Goal: Task Accomplishment & Management: Complete application form

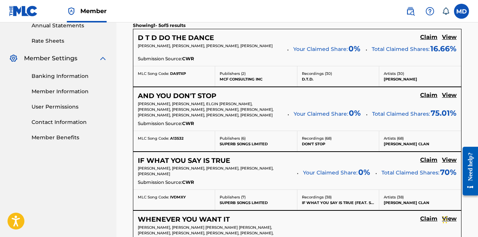
scroll to position [272, 0]
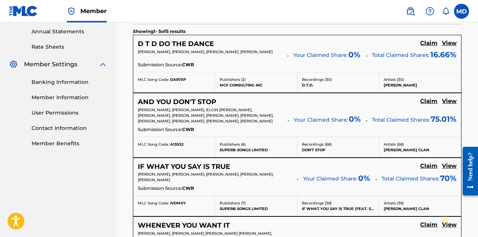
click at [451, 101] on h5 "View" at bounding box center [449, 101] width 15 height 7
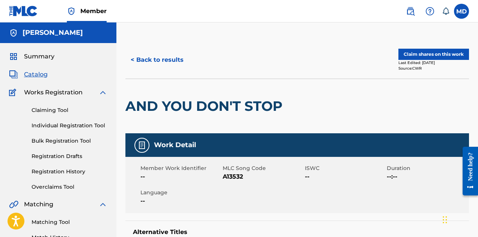
click at [159, 59] on button "< Back to results" at bounding box center [156, 60] width 63 height 19
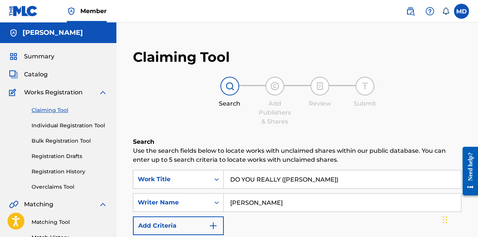
drag, startPoint x: 333, startPoint y: 178, endPoint x: 281, endPoint y: 182, distance: 51.9
click at [281, 182] on input "DO YOU REALLY ([PERSON_NAME])" at bounding box center [342, 180] width 237 height 18
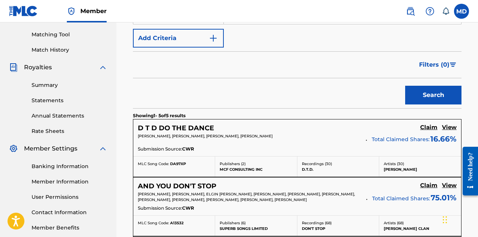
scroll to position [184, 0]
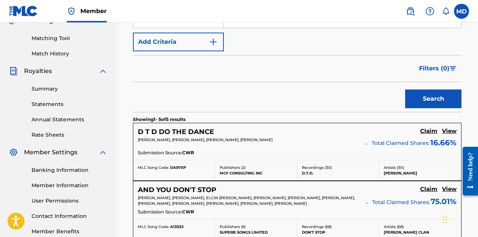
click at [423, 104] on button "Search" at bounding box center [433, 99] width 56 height 19
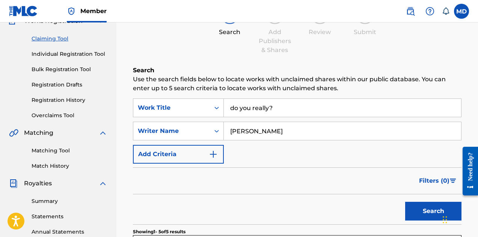
scroll to position [34, 0]
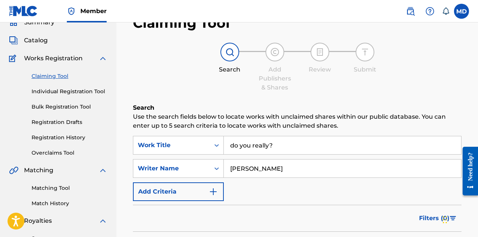
click at [274, 146] on input "do you really?" at bounding box center [342, 146] width 237 height 18
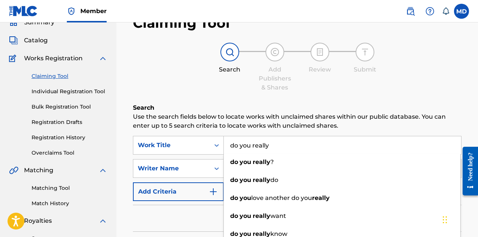
type input "do you really"
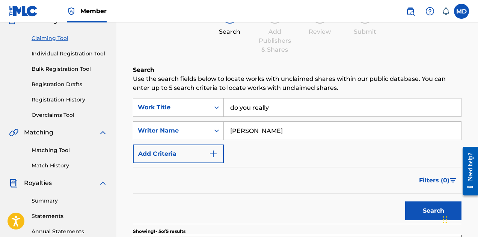
scroll to position [109, 0]
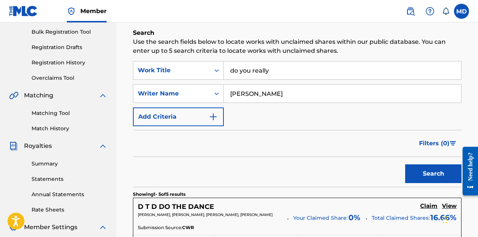
click at [419, 174] on button "Search" at bounding box center [433, 174] width 56 height 19
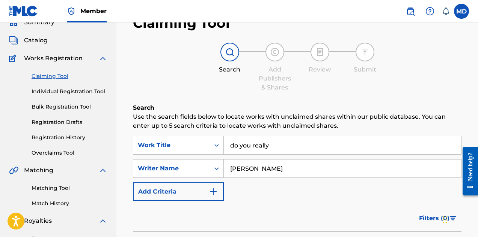
scroll to position [0, 0]
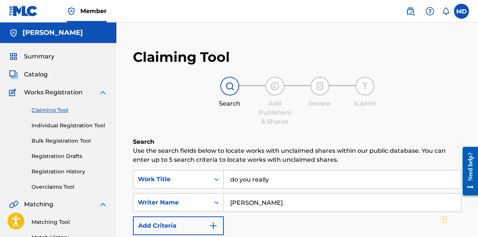
drag, startPoint x: 272, startPoint y: 203, endPoint x: 228, endPoint y: 206, distance: 43.7
click at [228, 206] on input "Elgin Turner" at bounding box center [342, 203] width 237 height 18
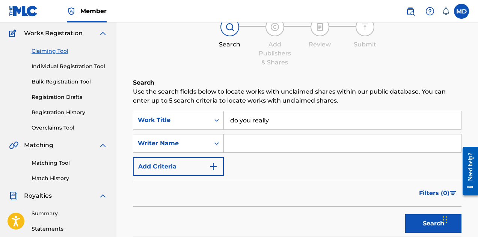
scroll to position [75, 0]
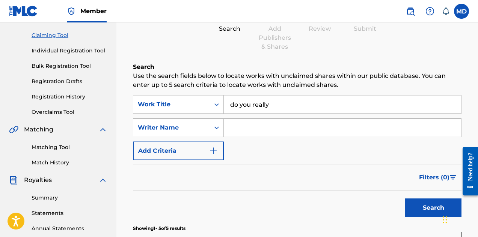
click at [420, 212] on button "Search" at bounding box center [433, 208] width 56 height 19
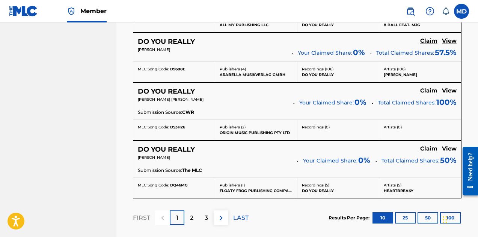
scroll to position [713, 0]
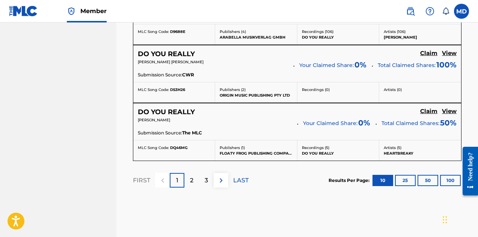
click at [192, 183] on p "2" at bounding box center [191, 180] width 3 height 9
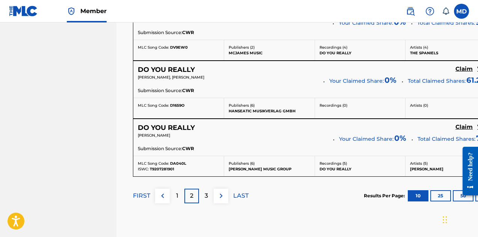
scroll to position [750, 0]
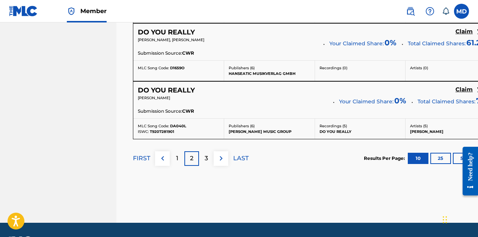
click at [475, 159] on button "100" at bounding box center [485, 158] width 21 height 11
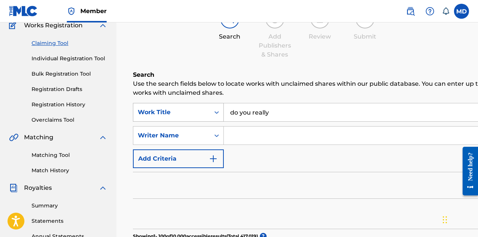
scroll to position [113, 0]
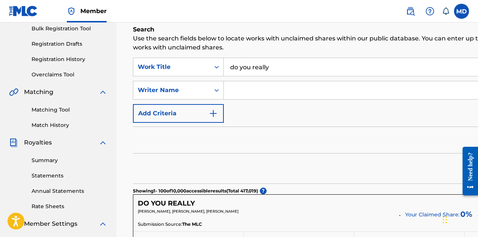
drag, startPoint x: 268, startPoint y: 66, endPoint x: 231, endPoint y: 69, distance: 37.3
click at [231, 69] on input "do you really" at bounding box center [399, 67] width 351 height 18
paste input "DO YOU REALLY (THANG THANG)"
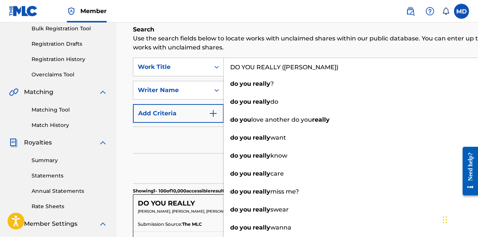
type input "DO YOU REALLY (THANG THANG)"
click at [244, 30] on h6 "Search" at bounding box center [354, 29] width 442 height 9
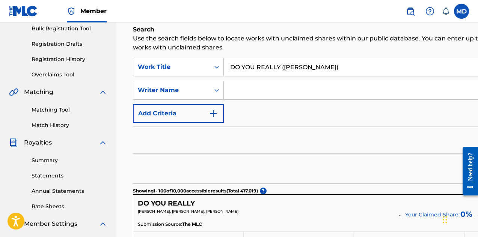
click at [348, 68] on input "DO YOU REALLY (THANG THANG)" at bounding box center [399, 67] width 351 height 18
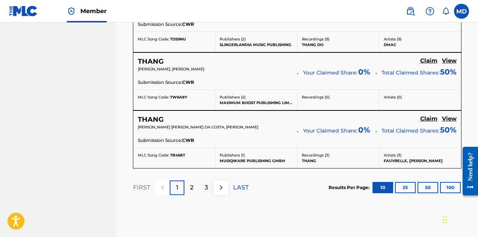
scroll to position [750, 0]
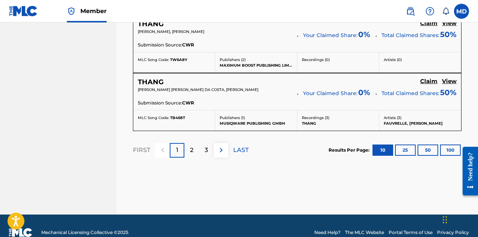
click at [192, 150] on p "2" at bounding box center [191, 150] width 3 height 9
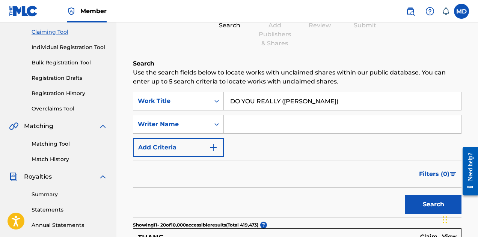
scroll to position [75, 0]
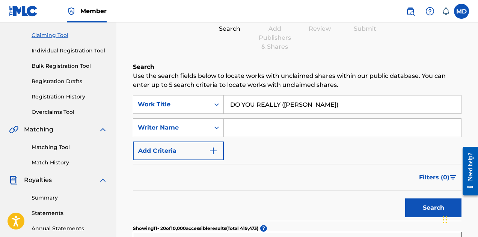
click at [262, 127] on input "Search Form" at bounding box center [342, 128] width 237 height 18
click at [405, 199] on button "Search" at bounding box center [433, 208] width 56 height 19
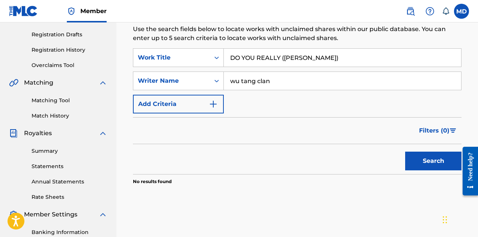
scroll to position [150, 0]
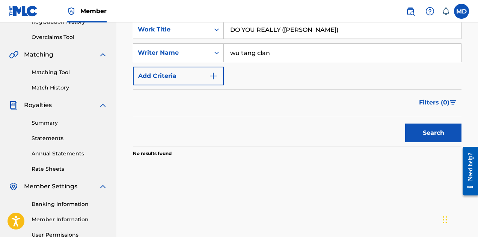
click at [418, 132] on button "Search" at bounding box center [433, 133] width 56 height 19
drag, startPoint x: 276, startPoint y: 53, endPoint x: 226, endPoint y: 59, distance: 50.7
click at [226, 59] on input "wu tang clan" at bounding box center [342, 53] width 237 height 18
type input "r"
type input "robert diggs"
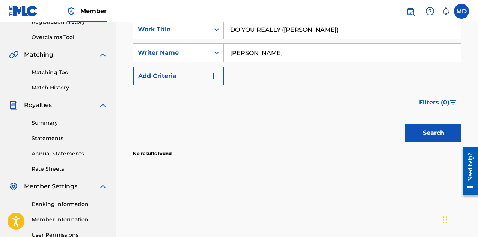
click at [405, 124] on button "Search" at bounding box center [433, 133] width 56 height 19
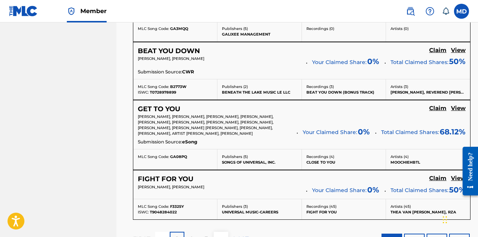
scroll to position [675, 0]
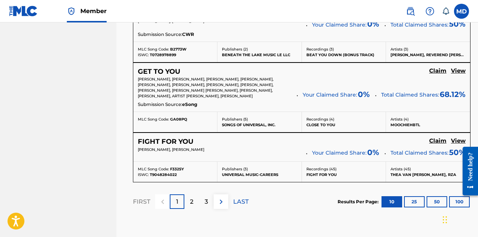
click at [189, 202] on div "2" at bounding box center [191, 202] width 15 height 15
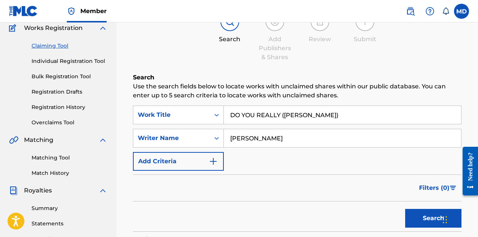
scroll to position [75, 0]
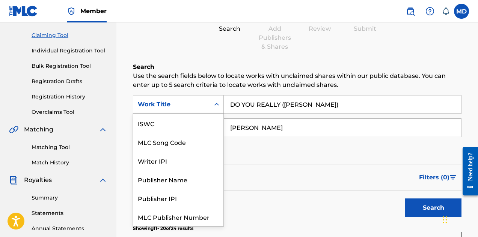
click at [216, 104] on icon "Search Form" at bounding box center [217, 105] width 8 height 8
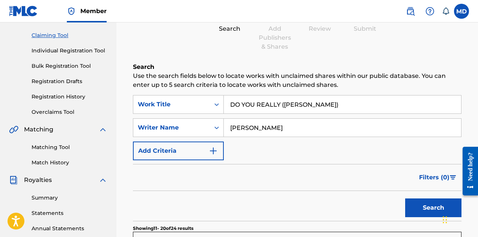
click at [149, 44] on div "Search Add Publishers & Shares Review Submit" at bounding box center [297, 27] width 328 height 50
click at [62, 51] on link "Individual Registration Tool" at bounding box center [70, 51] width 76 height 8
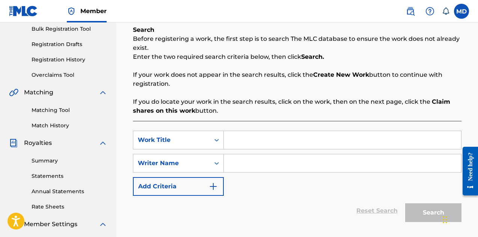
scroll to position [113, 0]
click at [249, 143] on input "Search Form" at bounding box center [342, 140] width 237 height 18
paste input "DO YOU REALLY (THANG THANG)"
type input "DO YOU REALLY (THANG THANG)"
click at [238, 161] on input "Search Form" at bounding box center [342, 163] width 237 height 18
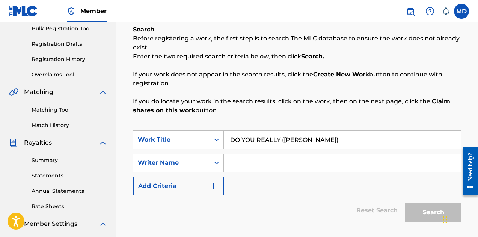
type input "Elgin Turner"
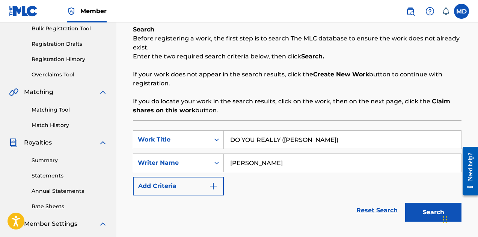
scroll to position [150, 0]
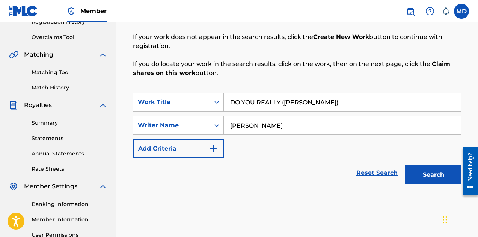
click at [434, 175] on button "Search" at bounding box center [433, 175] width 56 height 19
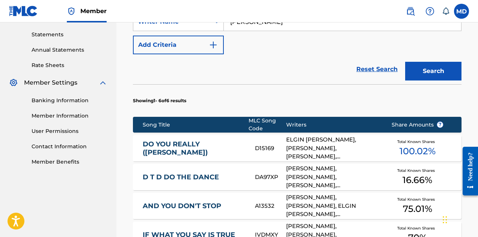
scroll to position [263, 0]
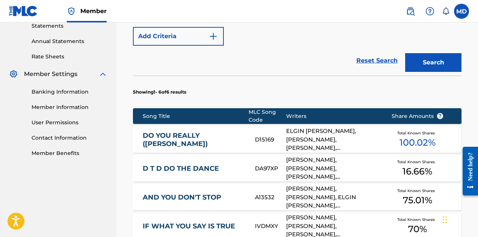
click at [218, 141] on link "DO YOU REALLY (THANG THANG)" at bounding box center [194, 140] width 102 height 17
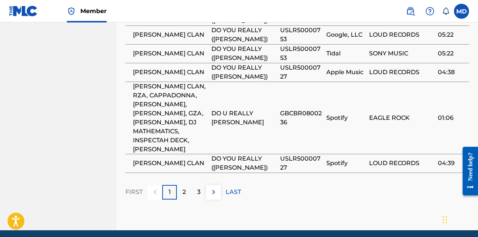
scroll to position [966, 0]
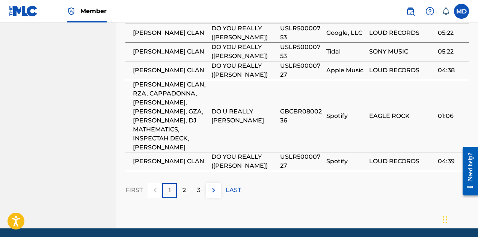
click at [200, 186] on p "3" at bounding box center [198, 190] width 3 height 9
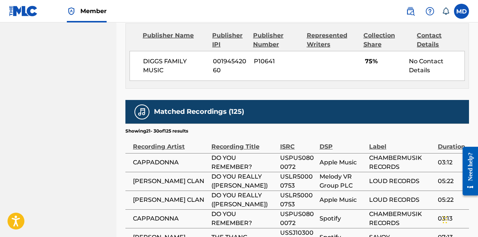
scroll to position [630, 0]
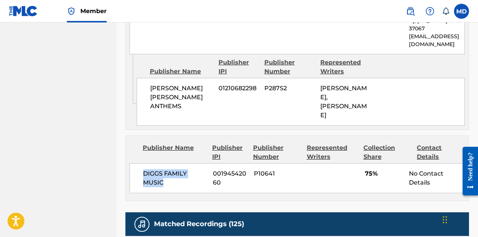
drag, startPoint x: 143, startPoint y: 155, endPoint x: 165, endPoint y: 166, distance: 24.5
click at [165, 170] on span "DIGGS FAMILY MUSIC" at bounding box center [175, 179] width 64 height 18
copy span "DIGGS FAMILY MUSIC"
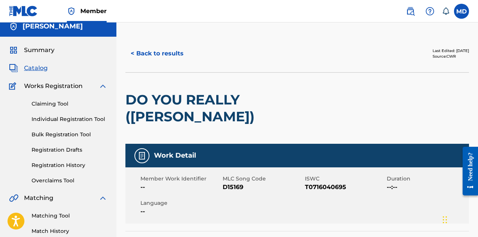
scroll to position [0, 0]
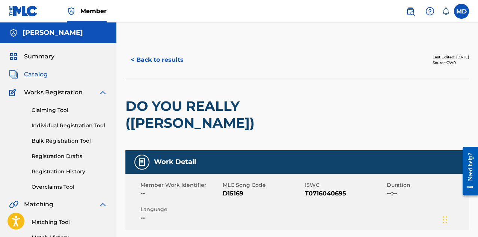
click at [159, 62] on button "< Back to results" at bounding box center [156, 60] width 63 height 19
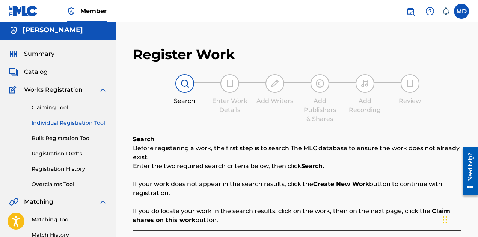
scroll to position [40, 0]
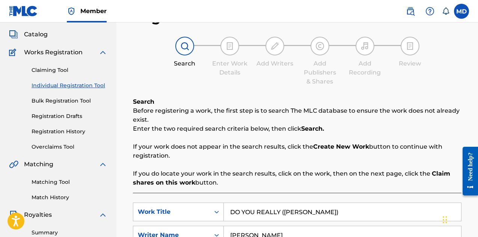
click at [59, 131] on link "Registration History" at bounding box center [70, 132] width 76 height 8
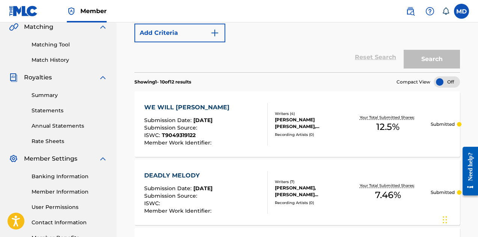
scroll to position [188, 0]
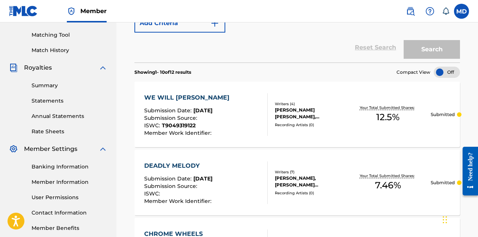
click at [207, 116] on div "Submission Source :" at bounding box center [188, 120] width 89 height 8
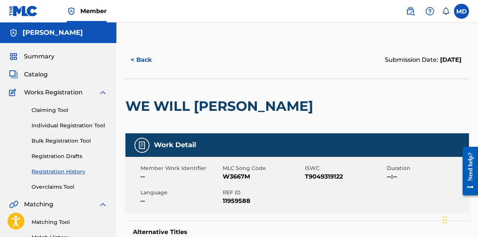
click at [57, 173] on link "Registration History" at bounding box center [70, 172] width 76 height 8
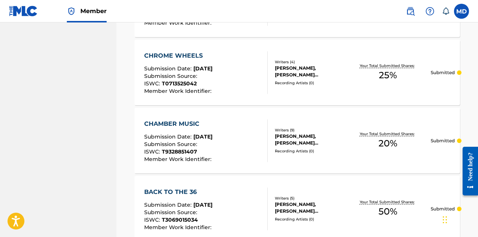
scroll to position [450, 0]
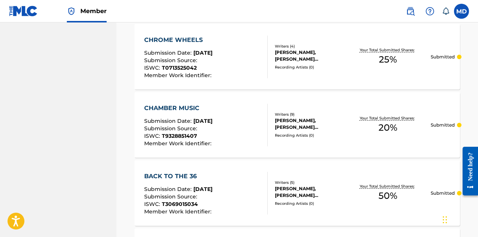
click at [180, 116] on div "CHAMBER MUSIC Submission Date : Aug 19, 2025 Submission Source : ISWC : T932885…" at bounding box center [178, 125] width 69 height 43
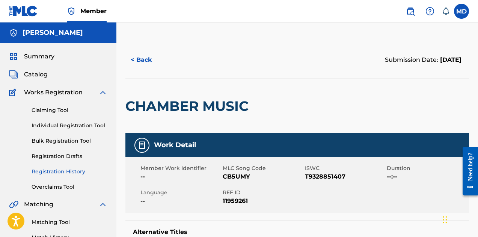
click at [43, 58] on span "Summary" at bounding box center [39, 56] width 30 height 9
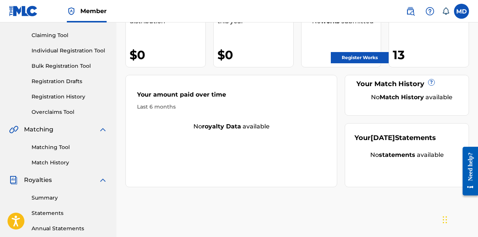
scroll to position [113, 0]
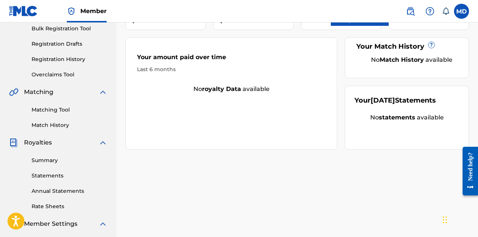
click at [51, 110] on link "Matching Tool" at bounding box center [70, 110] width 76 height 8
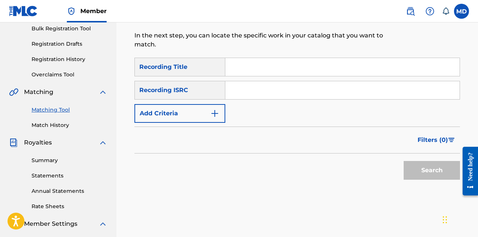
scroll to position [75, 0]
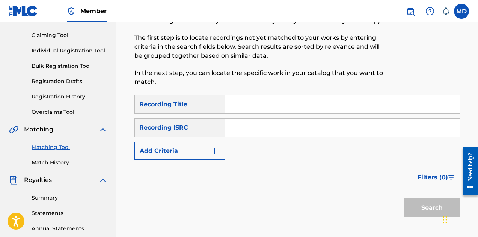
click at [275, 107] on input "Search Form" at bounding box center [342, 105] width 234 height 18
paste input "DIGGS FAMILY MUSIC"
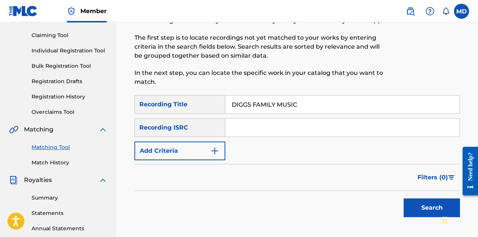
type input "DIGGS FAMILY MUSIC"
click at [418, 206] on button "Search" at bounding box center [431, 208] width 56 height 19
click at [200, 105] on div "Recording Title" at bounding box center [179, 104] width 91 height 19
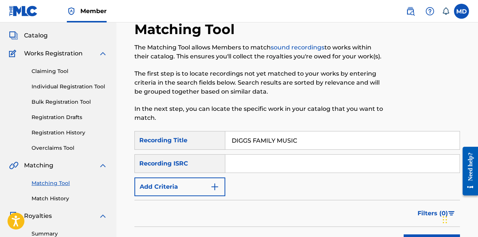
scroll to position [0, 0]
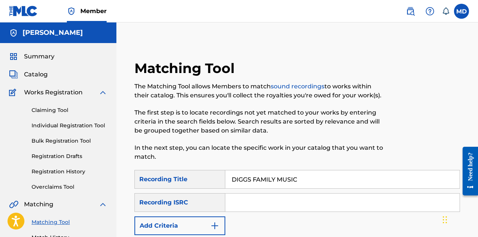
click at [45, 59] on span "Summary" at bounding box center [39, 56] width 30 height 9
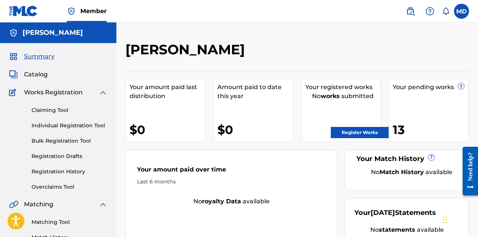
click at [353, 135] on link "Register Works" at bounding box center [360, 132] width 58 height 11
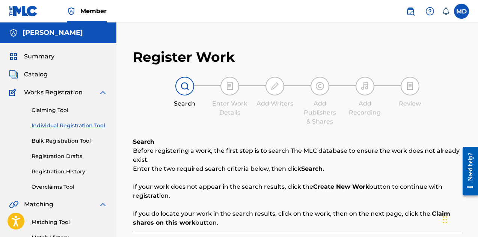
click at [46, 111] on link "Claiming Tool" at bounding box center [70, 111] width 76 height 8
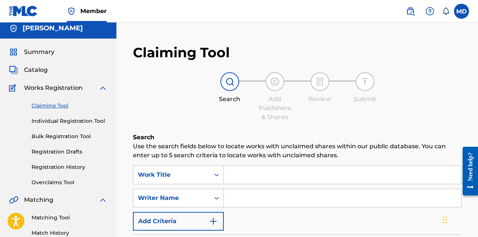
scroll to position [38, 0]
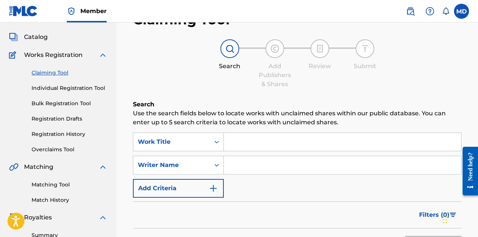
click at [265, 142] on input "Search Form" at bounding box center [342, 142] width 237 height 18
click at [215, 143] on icon "Search Form" at bounding box center [217, 142] width 8 height 8
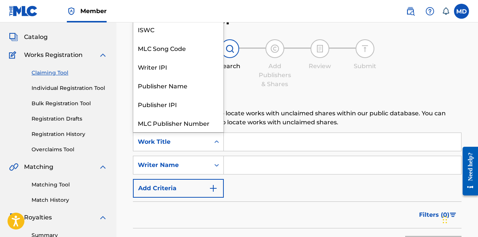
scroll to position [19, 0]
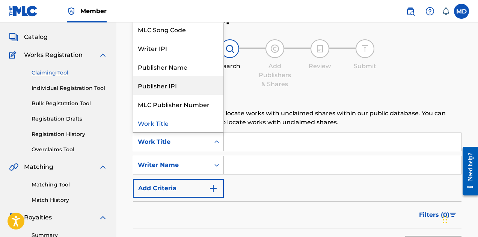
click at [162, 92] on div "Publisher IPI" at bounding box center [178, 85] width 90 height 19
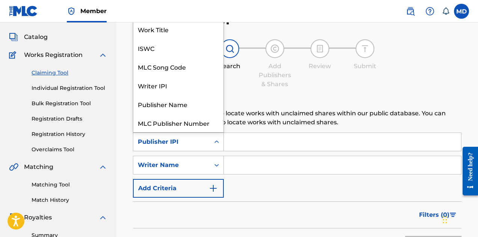
click at [209, 143] on div "Publisher IPI" at bounding box center [171, 142] width 77 height 14
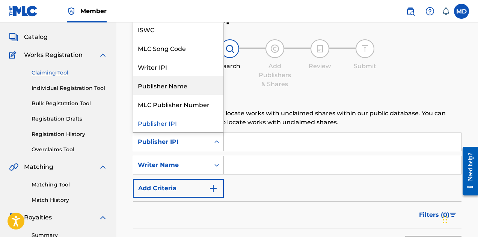
click at [167, 86] on div "Publisher Name" at bounding box center [178, 85] width 90 height 19
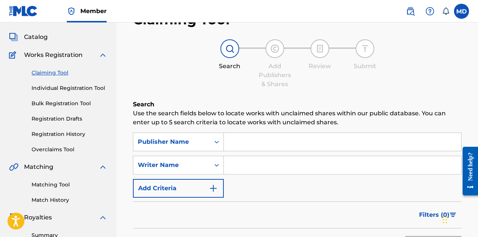
click at [266, 146] on input "Search Form" at bounding box center [342, 142] width 237 height 18
paste input "DIGGS FAMILY MUSIC"
type input "DIGGS FAMILY MUSIC"
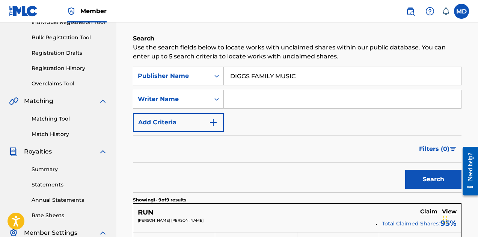
scroll to position [113, 0]
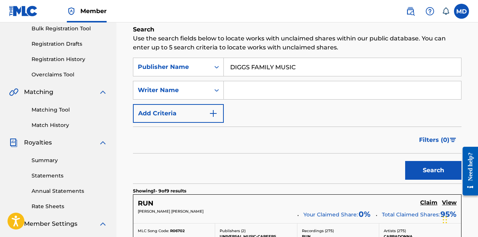
click at [424, 173] on button "Search" at bounding box center [433, 170] width 56 height 19
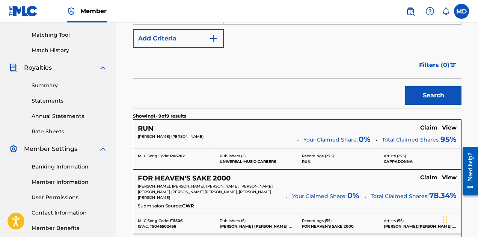
scroll to position [225, 0]
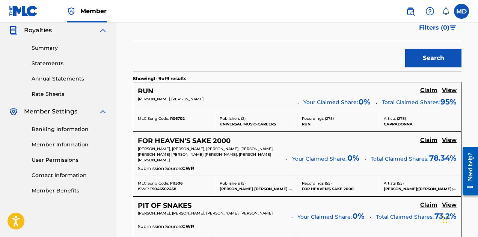
click at [448, 92] on h5 "View" at bounding box center [449, 90] width 15 height 7
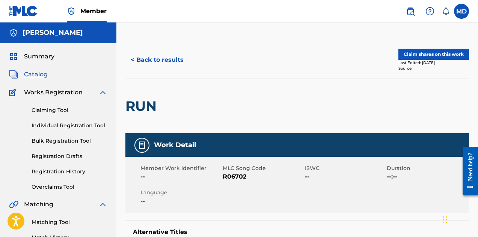
click at [427, 55] on button "Claim shares on this work" at bounding box center [433, 54] width 71 height 11
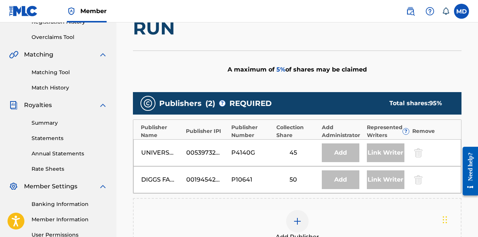
scroll to position [188, 0]
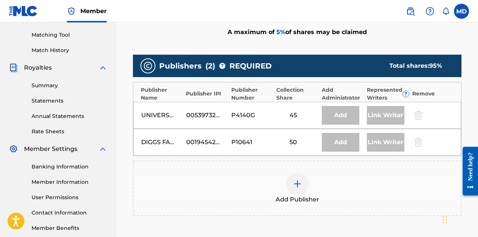
click at [207, 143] on div "00194542060" at bounding box center [203, 142] width 34 height 9
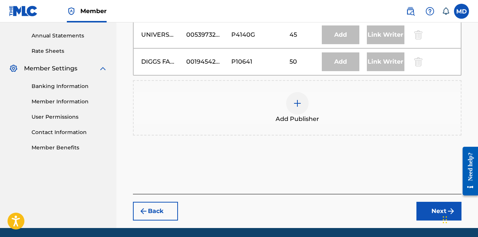
scroll to position [295, 0]
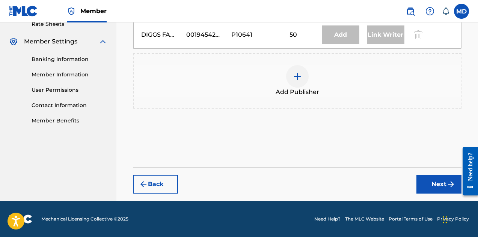
click at [161, 185] on button "Back" at bounding box center [155, 184] width 45 height 19
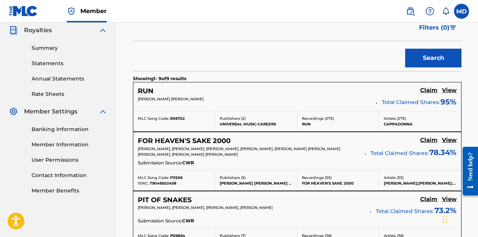
scroll to position [263, 0]
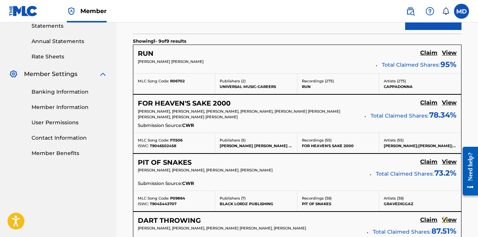
click at [280, 125] on div "Submission Source: CWR" at bounding box center [297, 126] width 319 height 8
click at [451, 102] on h5 "View" at bounding box center [449, 102] width 15 height 7
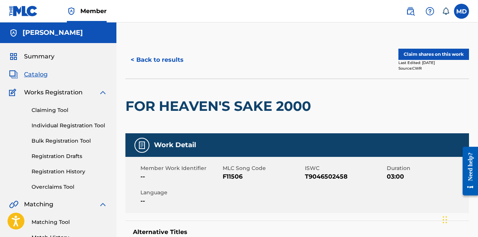
click at [432, 10] on img at bounding box center [429, 11] width 9 height 9
click at [370, 16] on nav "Member MD MD Mitchell Diggs divine@wumusicgroup.com Notification Preferences Pr…" at bounding box center [239, 11] width 478 height 23
click at [91, 11] on span "Member" at bounding box center [93, 11] width 26 height 9
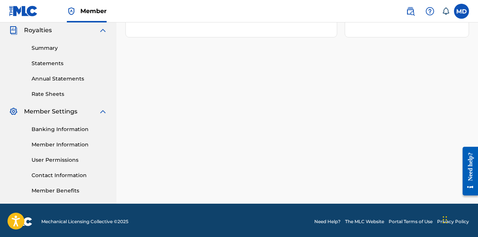
scroll to position [228, 0]
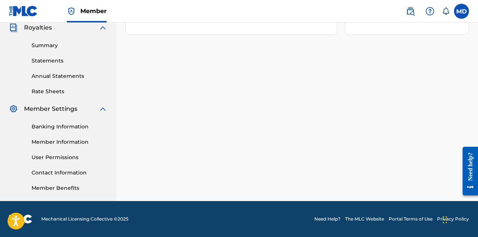
click at [48, 173] on link "Contact Information" at bounding box center [70, 173] width 76 height 8
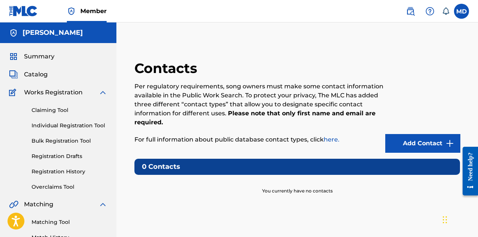
click at [413, 144] on link "Add Contact" at bounding box center [422, 143] width 75 height 19
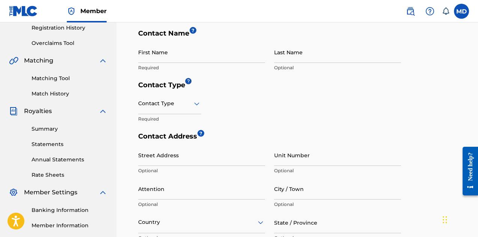
scroll to position [113, 0]
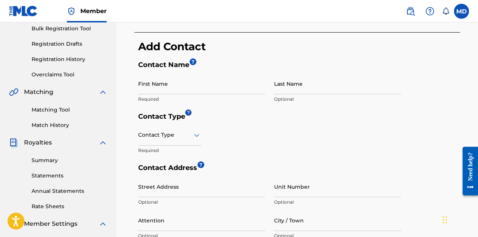
click at [197, 135] on icon at bounding box center [196, 135] width 9 height 9
click at [294, 125] on div "Contact Type Required" at bounding box center [269, 144] width 263 height 39
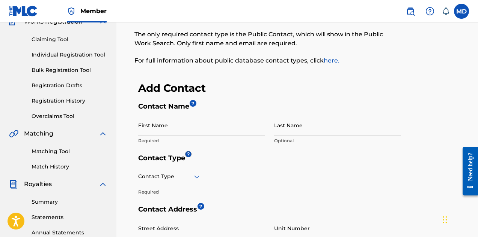
scroll to position [0, 0]
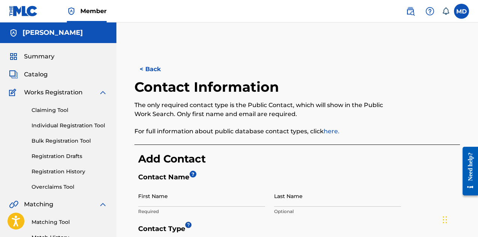
click at [154, 72] on button "< Back" at bounding box center [156, 69] width 45 height 19
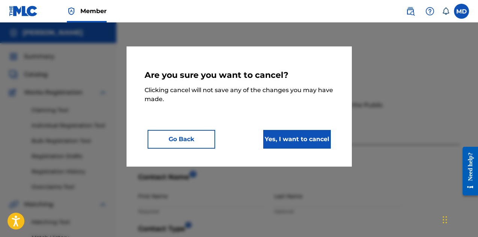
click at [278, 140] on button "Yes, I want to cancel" at bounding box center [297, 139] width 68 height 19
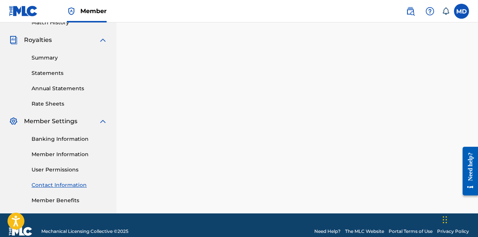
scroll to position [228, 0]
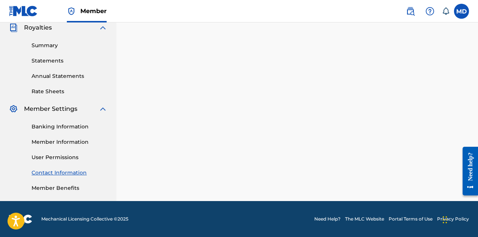
click at [78, 143] on link "Member Information" at bounding box center [70, 142] width 76 height 8
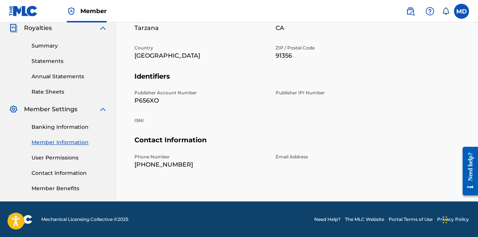
scroll to position [228, 0]
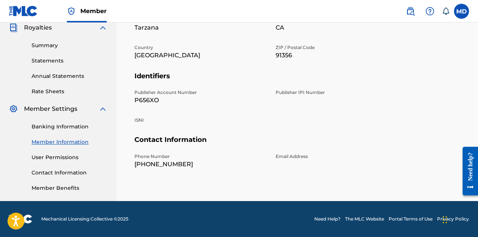
click at [55, 158] on link "User Permissions" at bounding box center [70, 158] width 76 height 8
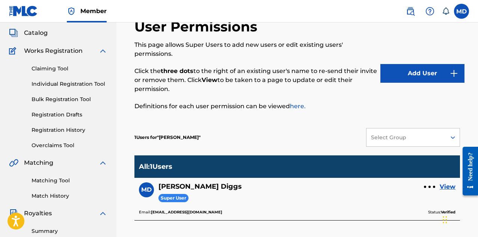
scroll to position [75, 0]
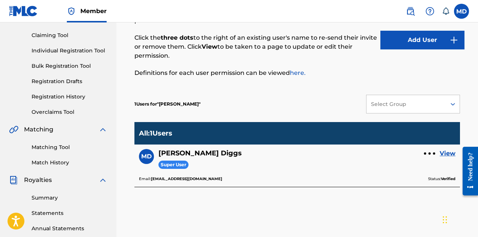
click at [455, 103] on icon at bounding box center [453, 105] width 8 height 8
click at [369, 75] on p "Definitions for each user permission can be viewed here." at bounding box center [257, 73] width 246 height 9
click at [451, 103] on icon at bounding box center [453, 105] width 8 height 8
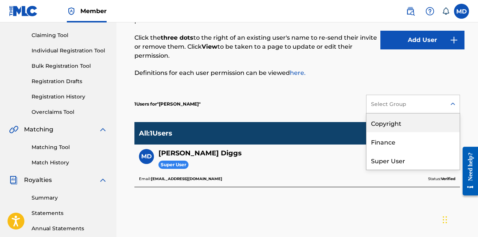
click at [393, 126] on div "Copyright" at bounding box center [412, 123] width 93 height 19
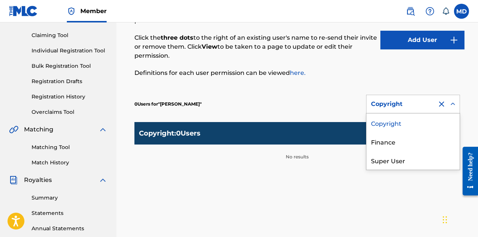
click at [452, 103] on icon at bounding box center [453, 105] width 8 height 8
click at [401, 161] on div "Super User" at bounding box center [412, 160] width 93 height 19
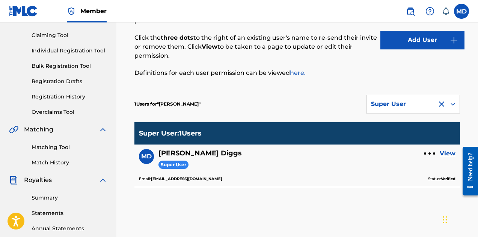
click at [445, 154] on link "View" at bounding box center [447, 153] width 16 height 9
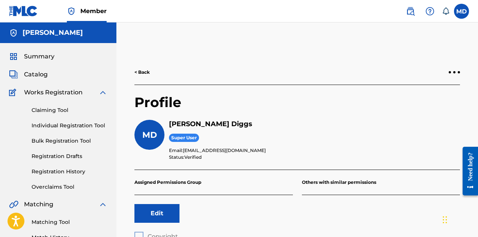
click at [144, 72] on link "< Back" at bounding box center [141, 72] width 15 height 7
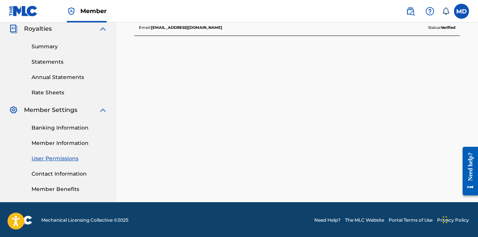
scroll to position [228, 0]
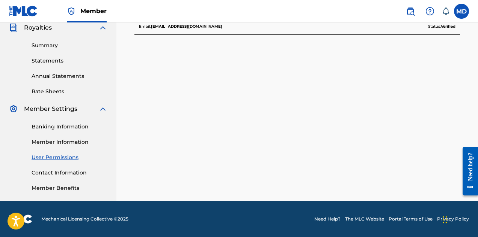
click at [51, 171] on link "Contact Information" at bounding box center [70, 173] width 76 height 8
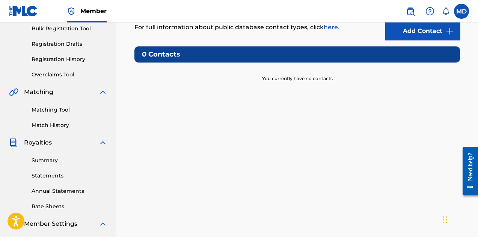
scroll to position [228, 0]
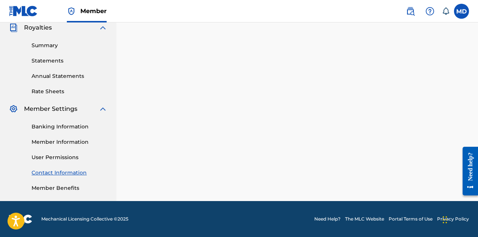
click at [66, 188] on link "Member Benefits" at bounding box center [70, 189] width 76 height 8
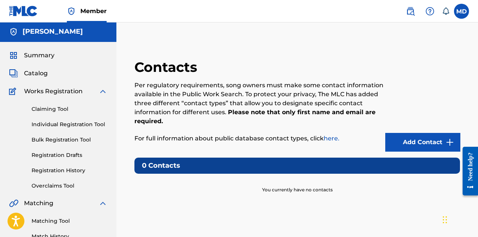
scroll to position [0, 0]
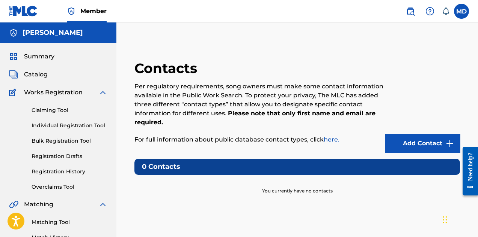
click at [37, 58] on span "Summary" at bounding box center [39, 56] width 30 height 9
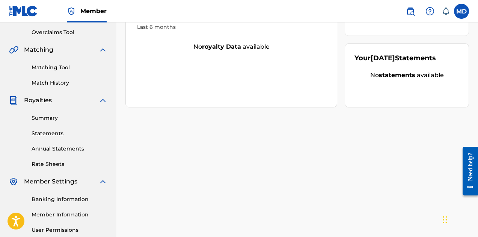
scroll to position [188, 0]
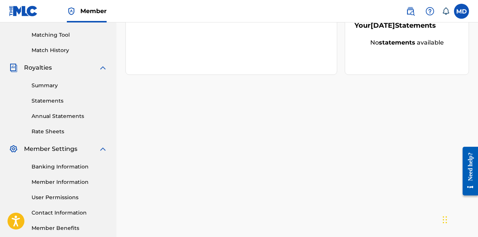
click at [51, 88] on link "Summary" at bounding box center [70, 86] width 76 height 8
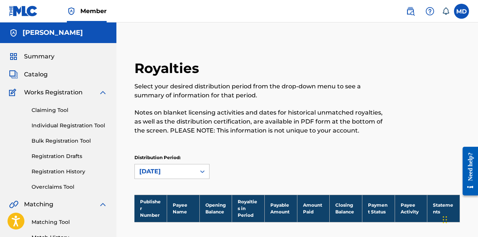
click at [52, 111] on link "Claiming Tool" at bounding box center [70, 111] width 76 height 8
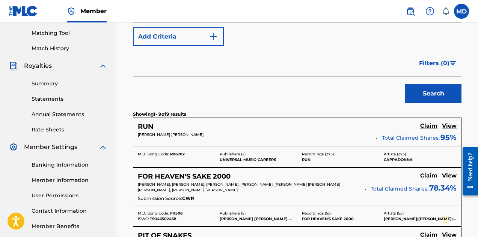
scroll to position [189, 0]
click at [427, 94] on button "Search" at bounding box center [433, 93] width 56 height 19
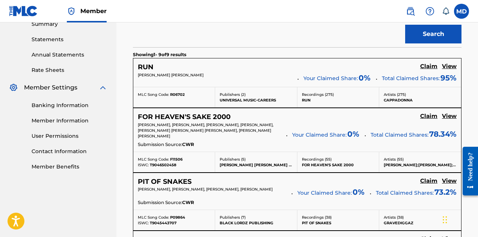
scroll to position [265, 0]
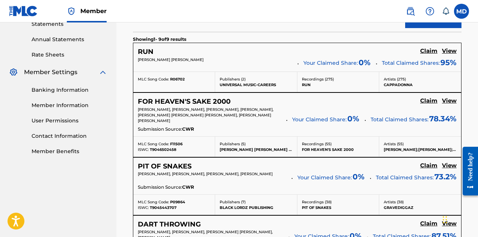
click at [449, 101] on h5 "View" at bounding box center [449, 101] width 15 height 7
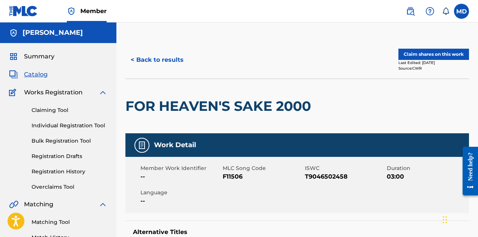
click at [158, 59] on button "< Back to results" at bounding box center [156, 60] width 63 height 19
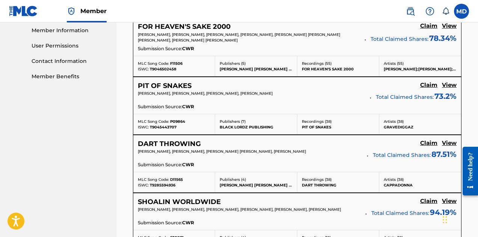
scroll to position [377, 0]
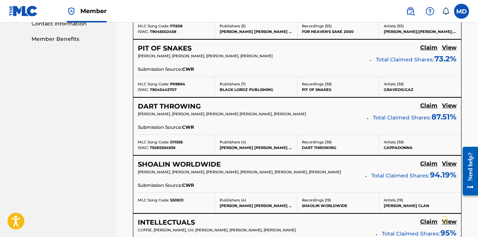
click at [450, 48] on h5 "View" at bounding box center [449, 47] width 15 height 7
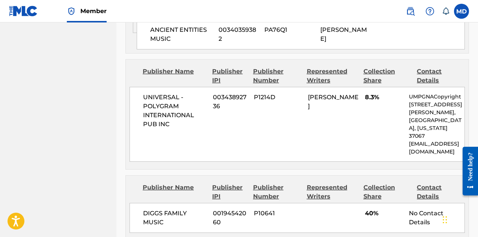
scroll to position [825, 0]
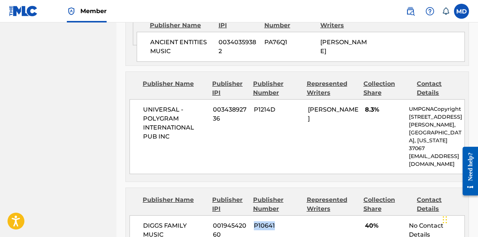
drag, startPoint x: 254, startPoint y: 192, endPoint x: 275, endPoint y: 194, distance: 21.5
click at [275, 222] on span "P10641" at bounding box center [278, 226] width 48 height 9
copy span "P10641"
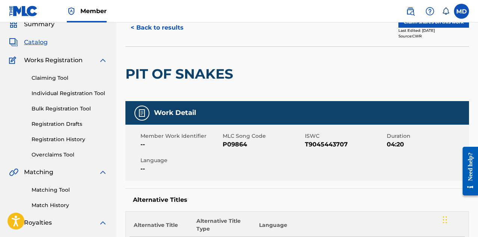
scroll to position [38, 0]
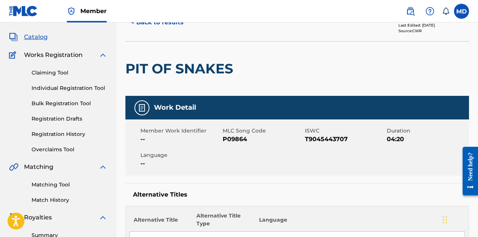
click at [57, 135] on link "Registration History" at bounding box center [70, 135] width 76 height 8
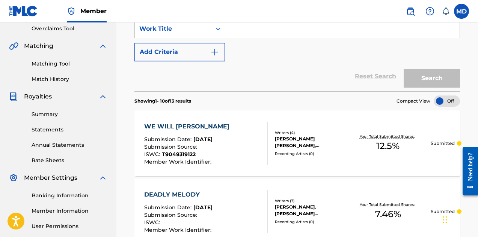
scroll to position [188, 0]
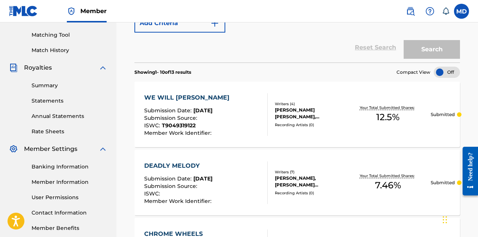
click at [317, 128] on div "WE WILL ROB YOU Submission Date : Aug 19, 2025 Submission Source : ISWC : T9049…" at bounding box center [296, 115] width 325 height 66
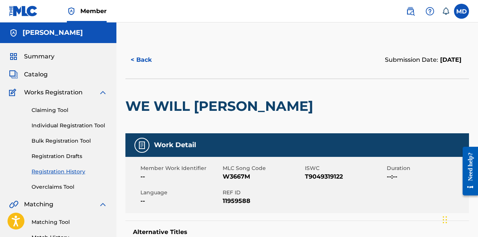
click at [101, 93] on img at bounding box center [102, 92] width 9 height 9
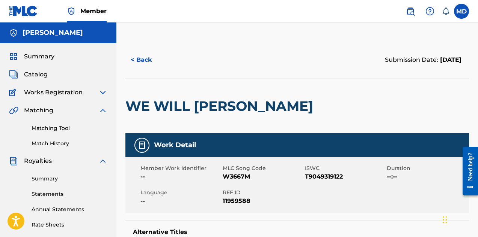
click at [104, 111] on img at bounding box center [102, 110] width 9 height 9
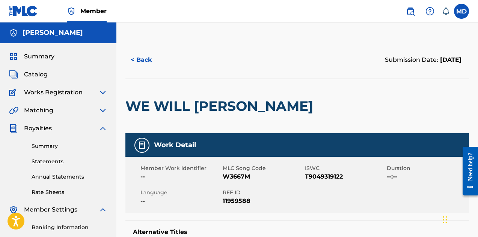
click at [102, 128] on img at bounding box center [102, 128] width 9 height 9
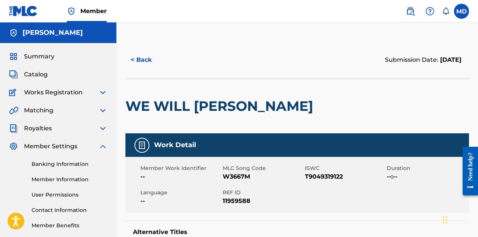
click at [103, 146] on img at bounding box center [102, 146] width 9 height 9
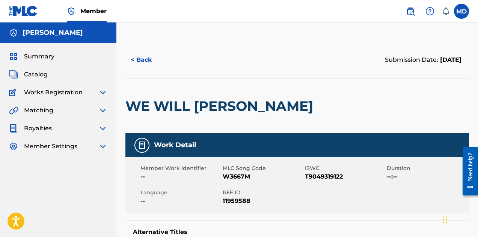
click at [102, 93] on img at bounding box center [102, 92] width 9 height 9
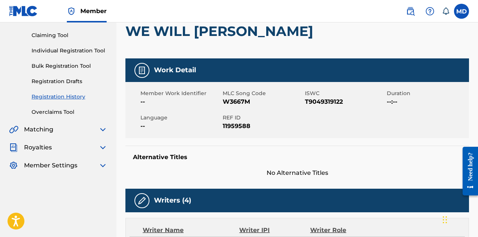
scroll to position [38, 0]
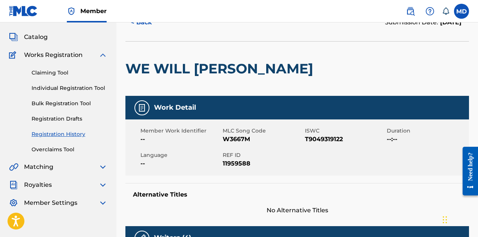
click at [55, 74] on link "Claiming Tool" at bounding box center [70, 73] width 76 height 8
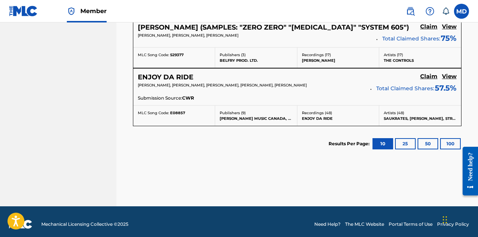
scroll to position [677, 0]
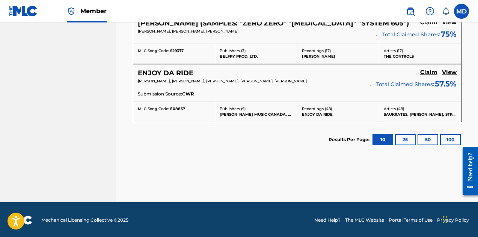
click at [452, 72] on h5 "View" at bounding box center [449, 72] width 15 height 7
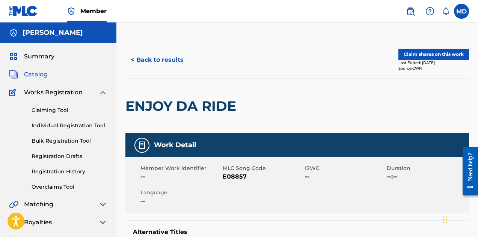
click at [425, 56] on button "Claim shares on this work" at bounding box center [433, 54] width 71 height 11
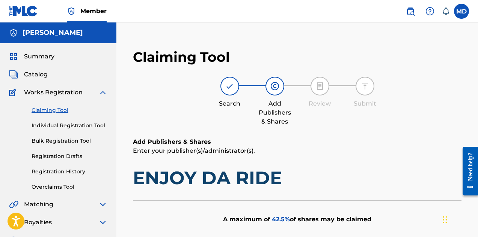
click at [42, 57] on span "Summary" at bounding box center [39, 56] width 30 height 9
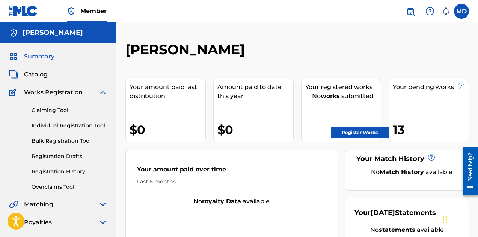
click at [33, 76] on span "Catalog" at bounding box center [36, 74] width 24 height 9
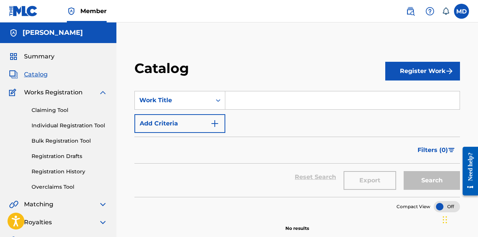
click at [44, 110] on link "Claiming Tool" at bounding box center [70, 111] width 76 height 8
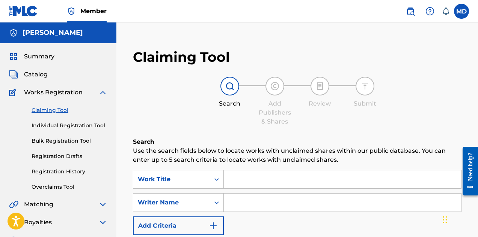
click at [27, 13] on img at bounding box center [23, 11] width 29 height 11
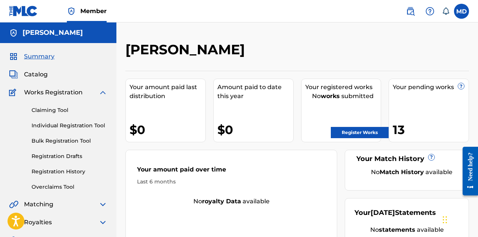
click at [459, 11] on label at bounding box center [461, 11] width 15 height 15
click at [461, 11] on input "MD Mitchell Diggs divine@wumusicgroup.com Notification Preferences Profile Log …" at bounding box center [461, 11] width 0 height 0
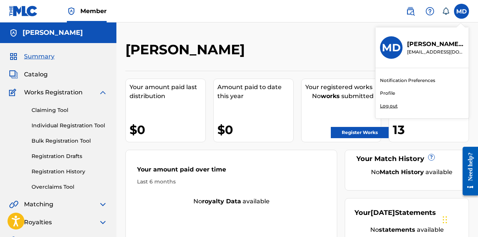
click at [391, 92] on link "Profile" at bounding box center [387, 93] width 15 height 7
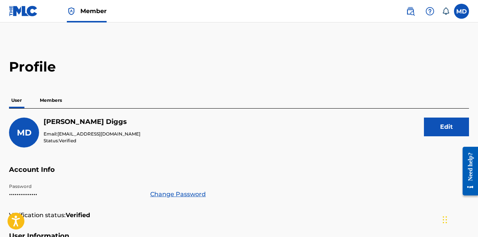
click at [50, 101] on p "Members" at bounding box center [51, 101] width 27 height 16
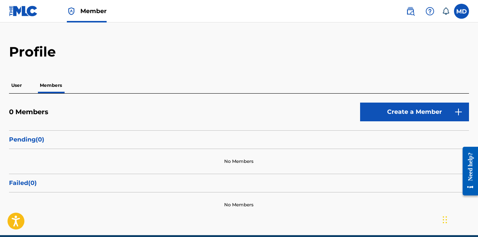
scroll to position [38, 0]
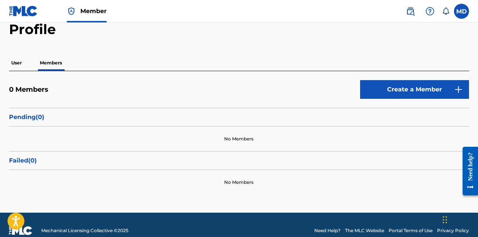
click at [28, 14] on img at bounding box center [23, 11] width 29 height 11
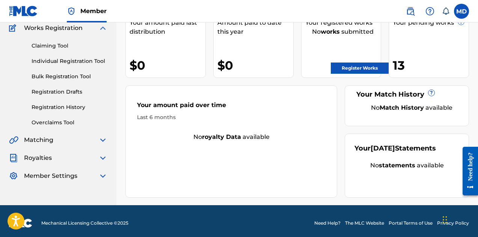
scroll to position [69, 0]
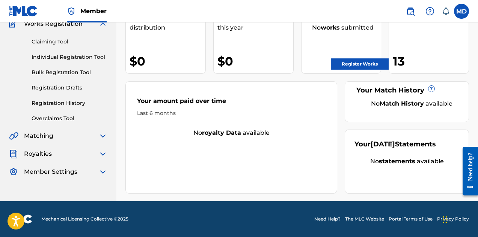
click at [104, 154] on img at bounding box center [102, 154] width 9 height 9
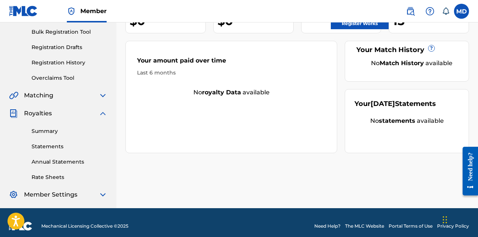
scroll to position [116, 0]
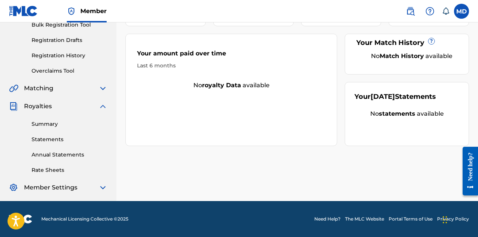
click at [102, 188] on img at bounding box center [102, 187] width 9 height 9
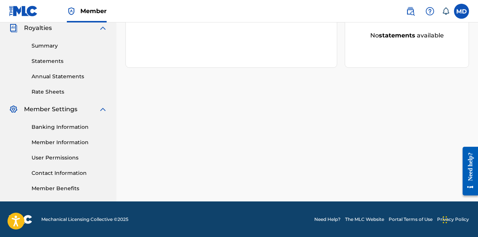
scroll to position [195, 0]
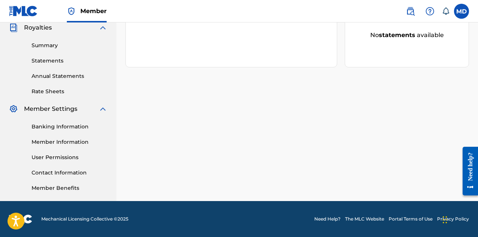
click at [58, 143] on link "Member Information" at bounding box center [70, 142] width 76 height 8
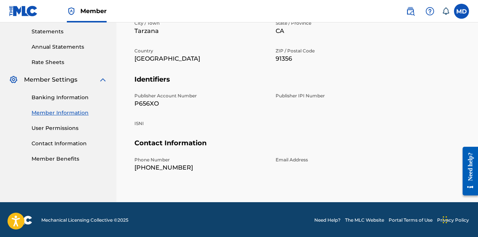
scroll to position [225, 0]
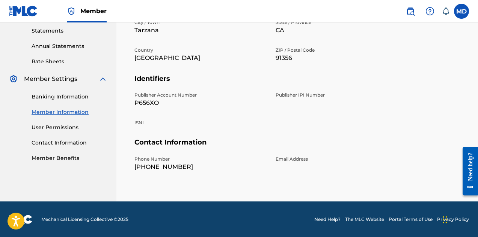
click at [58, 97] on link "Banking Information" at bounding box center [70, 97] width 76 height 8
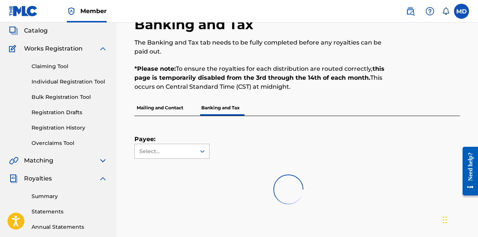
scroll to position [75, 0]
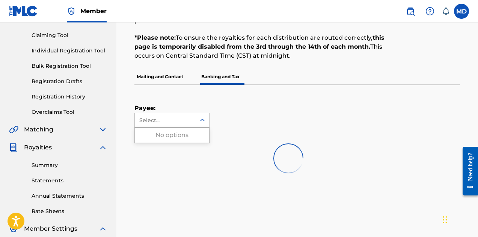
click at [204, 121] on icon at bounding box center [202, 121] width 8 height 8
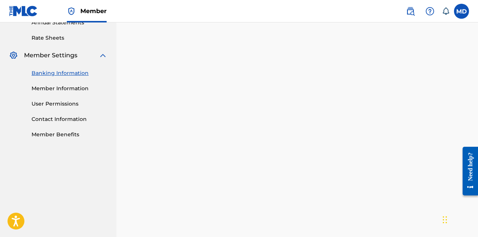
scroll to position [253, 0]
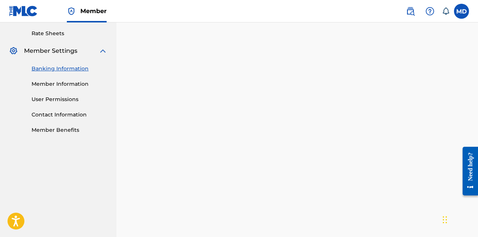
click at [69, 83] on link "Member Information" at bounding box center [70, 84] width 76 height 8
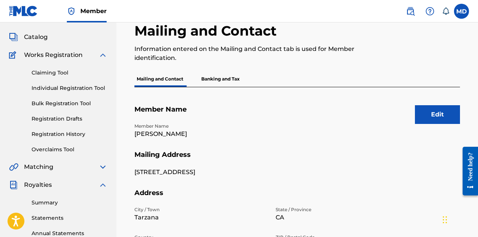
scroll to position [38, 0]
click at [443, 112] on button "Edit" at bounding box center [437, 114] width 45 height 19
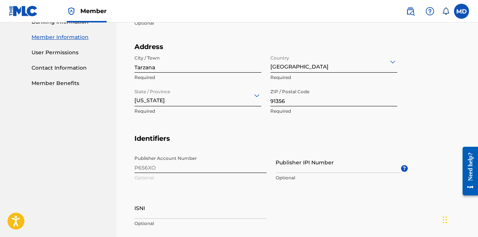
scroll to position [338, 0]
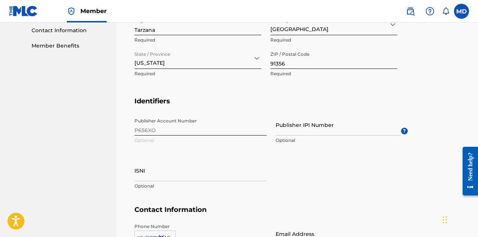
click at [161, 129] on div "Publisher Account Number P656XO Optional Publisher IPI Number Optional ? ISNI O…" at bounding box center [270, 160] width 273 height 92
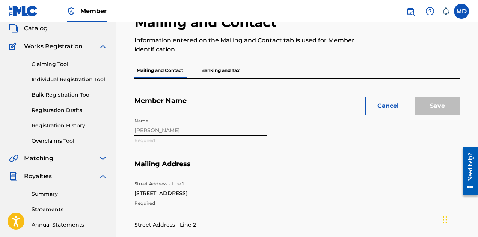
scroll to position [38, 0]
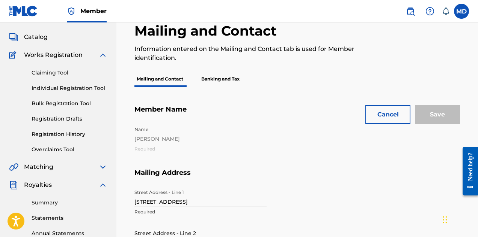
click at [376, 116] on button "Cancel" at bounding box center [387, 114] width 45 height 19
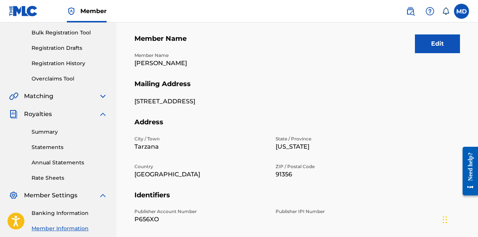
scroll to position [0, 0]
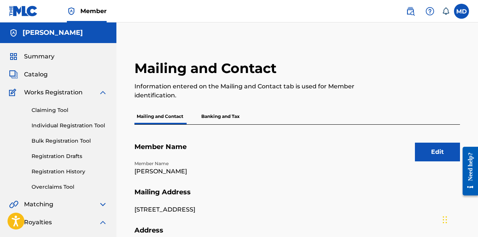
click at [459, 12] on label at bounding box center [461, 11] width 15 height 15
click at [461, 11] on input "MD [PERSON_NAME] [EMAIL_ADDRESS][DOMAIN_NAME] Notification Preferences Profile …" at bounding box center [461, 11] width 0 height 0
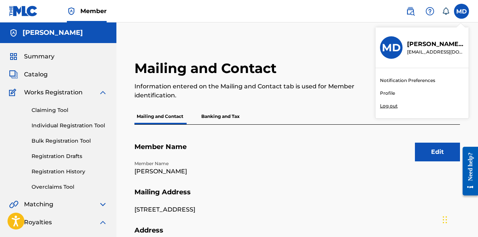
click at [385, 92] on link "Profile" at bounding box center [387, 93] width 15 height 7
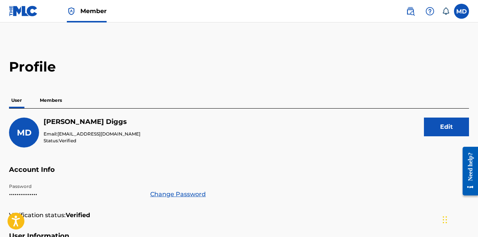
click at [47, 98] on p "Members" at bounding box center [51, 101] width 27 height 16
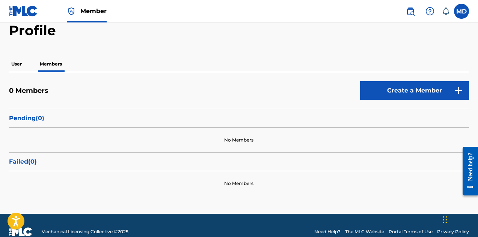
scroll to position [38, 0]
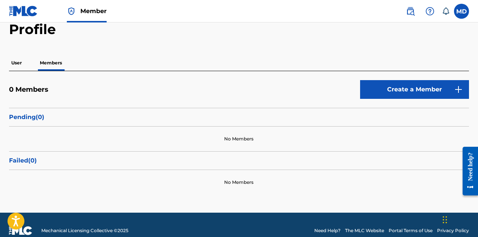
click at [407, 90] on link "Create a Member" at bounding box center [414, 89] width 109 height 19
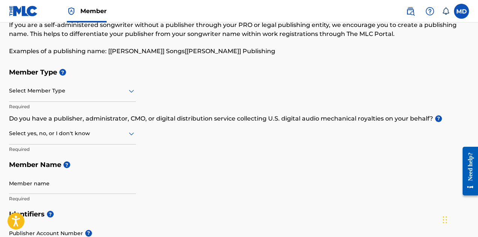
scroll to position [75, 0]
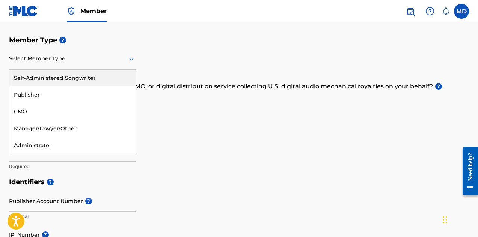
click at [129, 59] on icon at bounding box center [131, 59] width 5 height 3
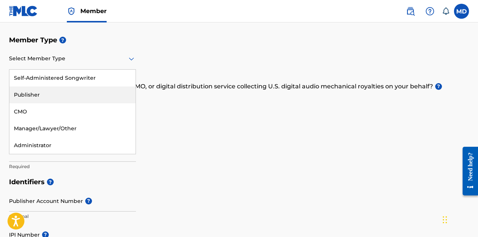
click at [32, 93] on div "Publisher" at bounding box center [72, 95] width 126 height 17
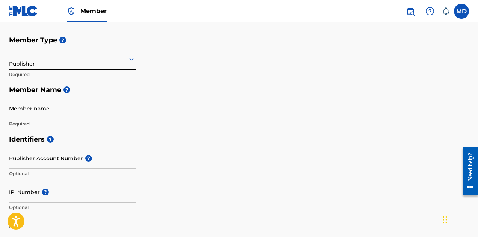
click at [61, 108] on input "Member name" at bounding box center [72, 108] width 127 height 21
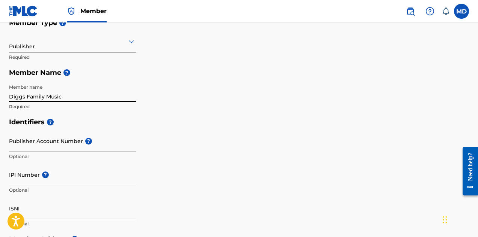
scroll to position [113, 0]
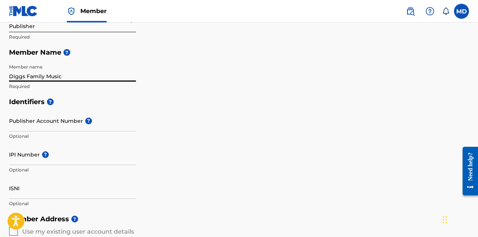
type input "Diggs Family Music"
click at [50, 126] on input "Publisher Account Number ?" at bounding box center [72, 120] width 127 height 21
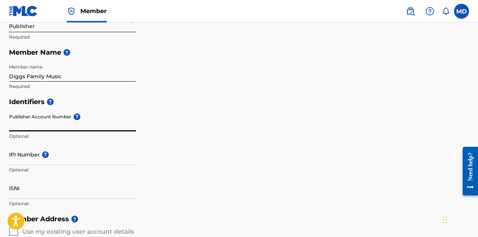
paste input "P10641"
type input "P10641"
click at [68, 158] on input "IPI Number ?" at bounding box center [72, 154] width 127 height 21
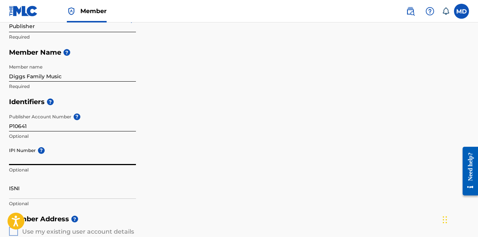
paste input "194542060"
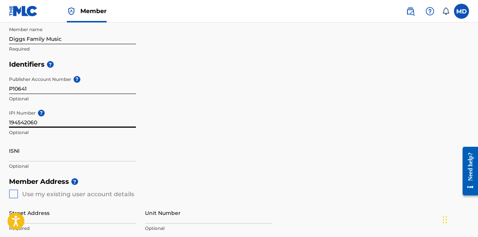
scroll to position [188, 0]
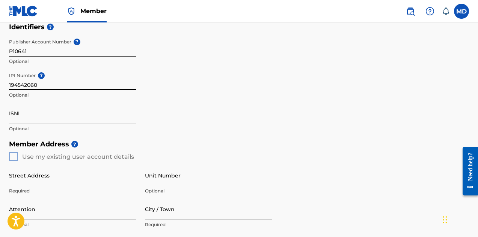
type input "194542060"
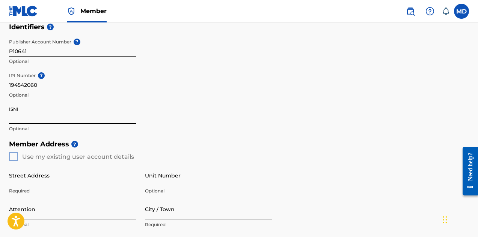
click at [48, 118] on input "ISNI" at bounding box center [72, 113] width 127 height 21
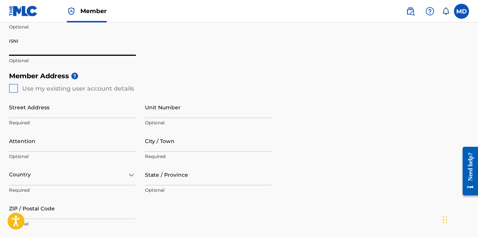
scroll to position [263, 0]
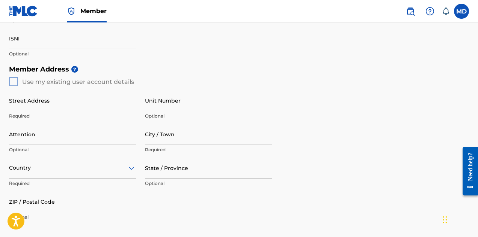
click at [15, 81] on div "Member Address ? Use my existing user account details Street Address Required U…" at bounding box center [239, 147] width 460 height 171
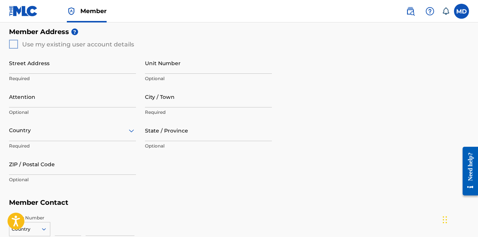
click at [47, 69] on input "Street Address" at bounding box center [72, 63] width 127 height 21
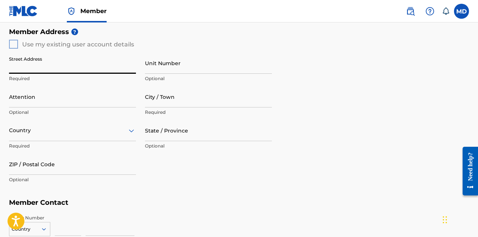
click at [397, 96] on div "Member Address ? Use my existing user account details Street Address Required U…" at bounding box center [239, 109] width 460 height 171
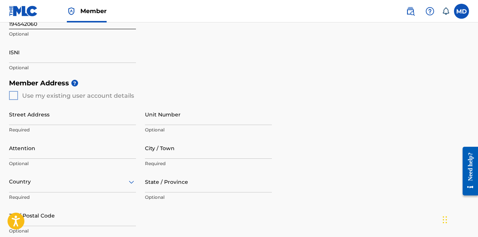
scroll to position [227, 0]
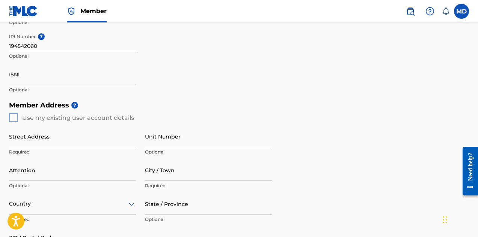
click at [12, 118] on div "Member Address ? Use my existing user account details Street Address Required U…" at bounding box center [239, 183] width 460 height 171
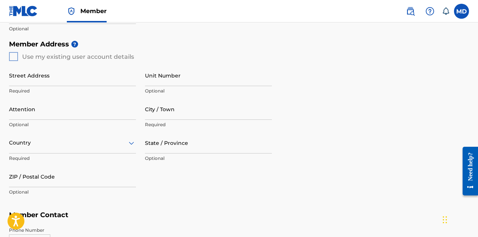
scroll to position [302, 0]
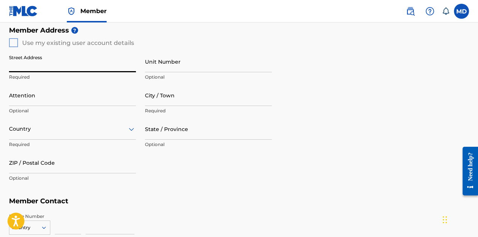
click at [62, 67] on input "Street Address" at bounding box center [72, 61] width 127 height 21
type input "[STREET_ADDRESS]"
type input "Tarzana"
type input "[GEOGRAPHIC_DATA]"
type input "CA"
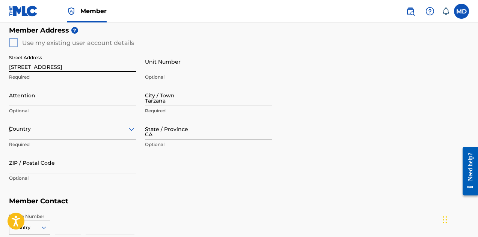
type input "91356"
type input "1"
type input "646"
type input "2501435"
type input "divine@me.com"
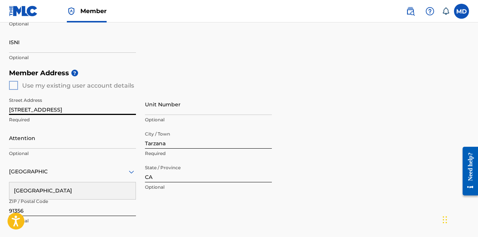
scroll to position [296, 0]
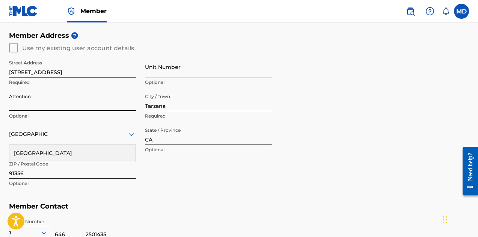
click at [44, 104] on input "Attention" at bounding box center [72, 100] width 127 height 21
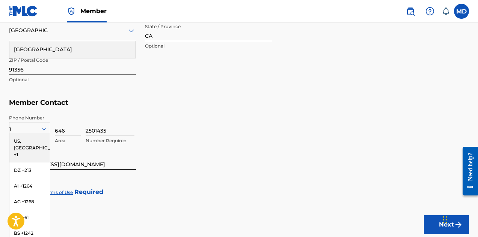
scroll to position [409, 0]
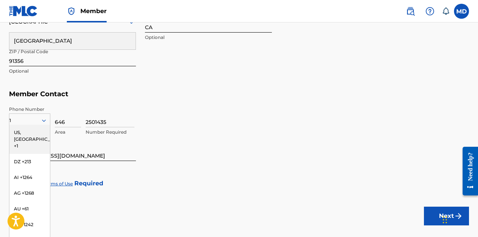
type input "[PERSON_NAME]"
click at [176, 119] on div "2501435 Number Required" at bounding box center [277, 123] width 383 height 34
click at [22, 134] on div "US, CA +1" at bounding box center [29, 139] width 41 height 29
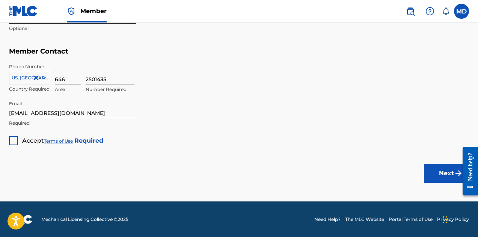
scroll to position [452, 0]
drag, startPoint x: 61, startPoint y: 114, endPoint x: 51, endPoint y: 113, distance: 10.2
click at [51, 113] on input "divine@me.com" at bounding box center [72, 107] width 127 height 21
drag, startPoint x: 52, startPoint y: 113, endPoint x: 0, endPoint y: 115, distance: 51.8
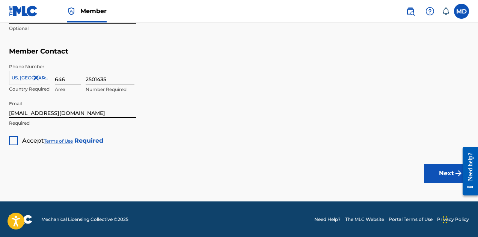
type input "[EMAIL_ADDRESS][DOMAIN_NAME]"
click at [12, 142] on div at bounding box center [13, 141] width 9 height 9
click at [440, 171] on button "Next" at bounding box center [446, 173] width 45 height 19
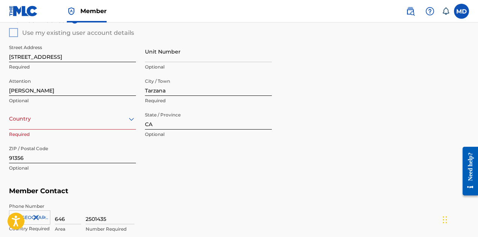
click at [54, 121] on div "Country" at bounding box center [72, 118] width 127 height 21
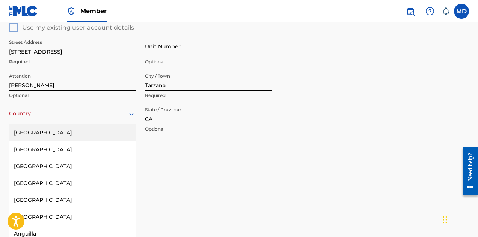
click at [50, 133] on div "[GEOGRAPHIC_DATA]" at bounding box center [72, 133] width 126 height 17
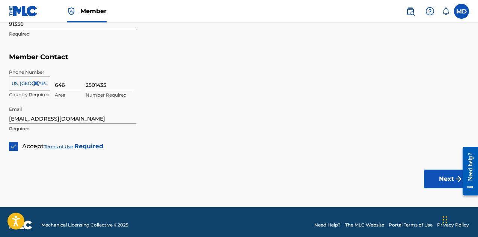
scroll to position [452, 0]
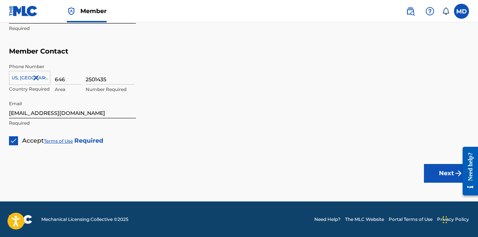
click at [436, 169] on button "Next" at bounding box center [446, 173] width 45 height 19
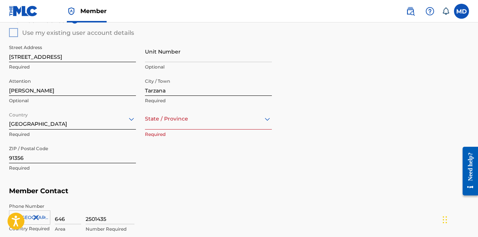
click at [191, 122] on div "State / Province" at bounding box center [208, 118] width 127 height 21
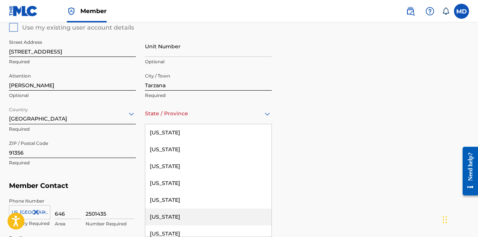
click at [176, 213] on div "[US_STATE]" at bounding box center [208, 217] width 126 height 17
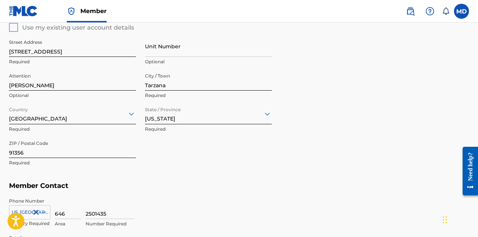
click at [341, 137] on div "Member Address ? Use my existing user account details Street Address 4514 Vanal…" at bounding box center [239, 92] width 460 height 171
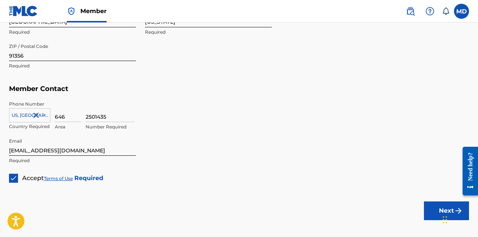
scroll to position [430, 0]
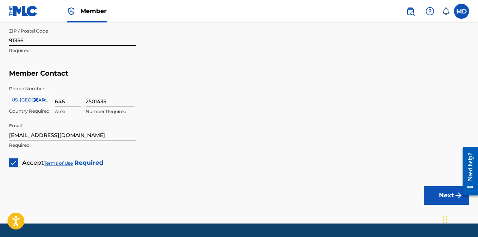
click at [445, 194] on button "Next" at bounding box center [446, 195] width 45 height 19
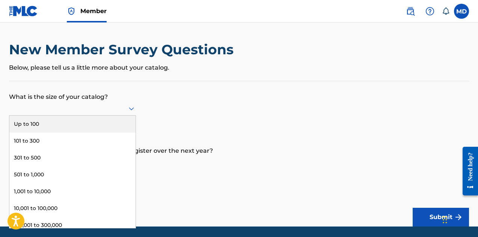
click at [132, 109] on icon at bounding box center [131, 109] width 5 height 3
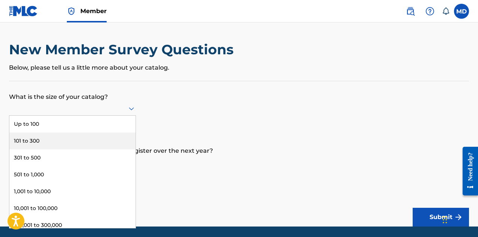
click at [83, 140] on div "101 to 300" at bounding box center [72, 141] width 126 height 17
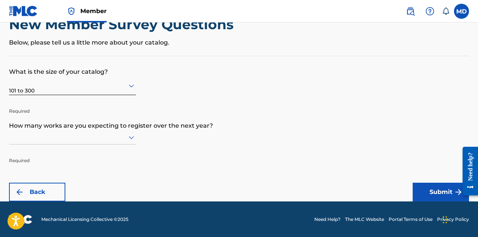
scroll to position [26, 0]
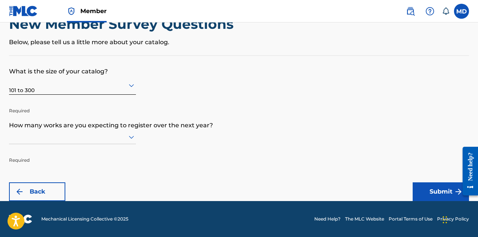
click at [88, 139] on div at bounding box center [72, 136] width 127 height 9
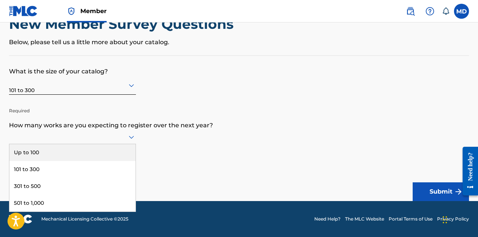
click at [81, 152] on div "Up to 100" at bounding box center [72, 152] width 126 height 17
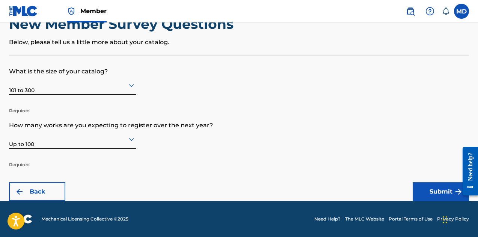
click at [434, 189] on button "Submit" at bounding box center [440, 192] width 56 height 19
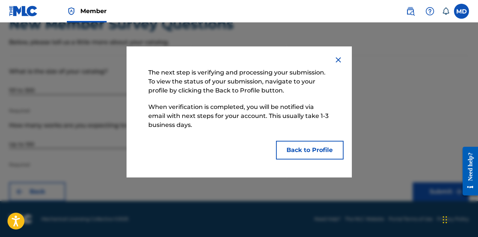
click at [320, 153] on button "Back to Profile" at bounding box center [310, 150] width 68 height 19
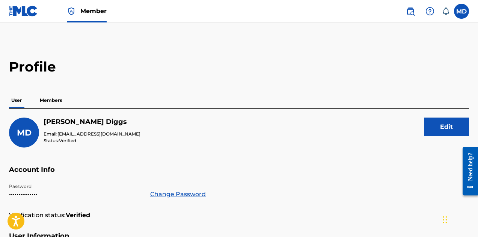
click at [51, 101] on p "Members" at bounding box center [51, 101] width 27 height 16
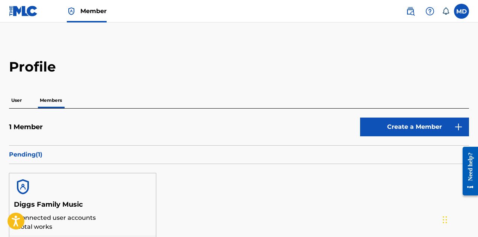
click at [95, 14] on span "Member" at bounding box center [93, 11] width 26 height 9
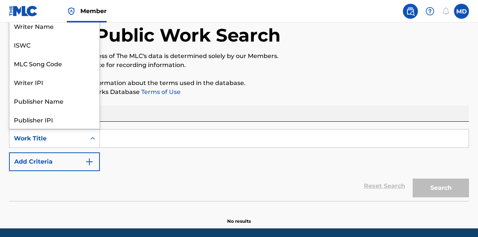
click at [90, 137] on icon "Search Form" at bounding box center [93, 139] width 8 height 8
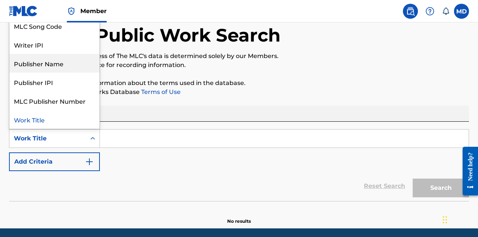
click at [47, 68] on div "Publisher Name" at bounding box center [54, 63] width 90 height 19
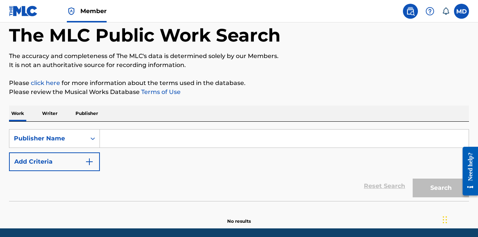
click at [154, 137] on input "Search Form" at bounding box center [284, 139] width 368 height 18
type input "DIGGS FAMILY MUSIC"
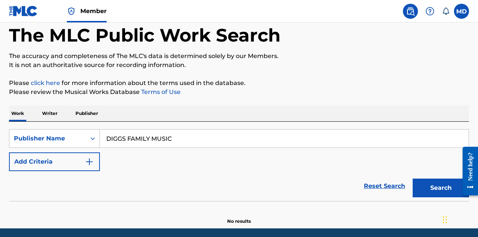
click at [434, 189] on button "Search" at bounding box center [440, 188] width 56 height 19
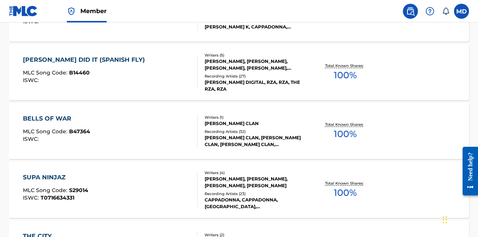
scroll to position [306, 0]
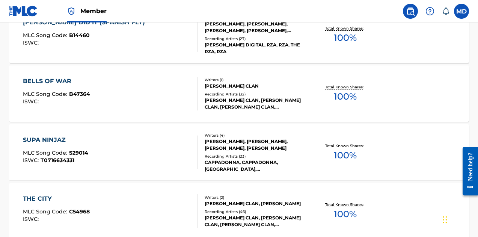
click at [149, 101] on div "BELLS OF WAR MLC Song Code : B47364 ISWC :" at bounding box center [110, 94] width 175 height 34
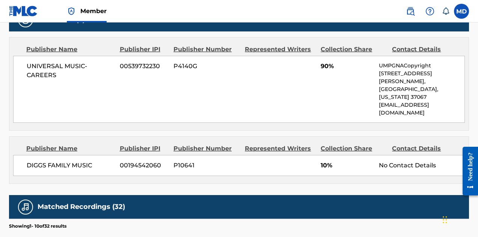
scroll to position [375, 0]
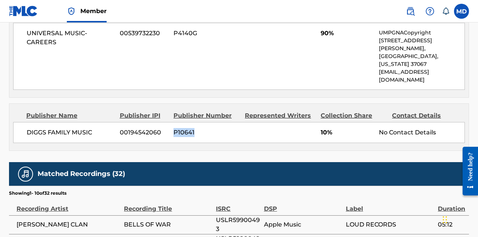
drag, startPoint x: 173, startPoint y: 115, endPoint x: 193, endPoint y: 118, distance: 20.5
click at [193, 122] on div "DIGGS FAMILY MUSIC 00194542060 P10641 10% No Contact Details" at bounding box center [238, 132] width 451 height 21
copy span "P10641"
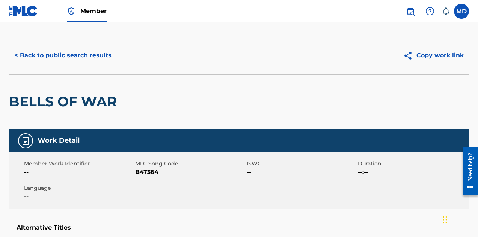
scroll to position [0, 0]
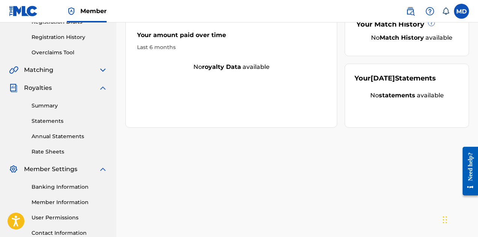
scroll to position [150, 0]
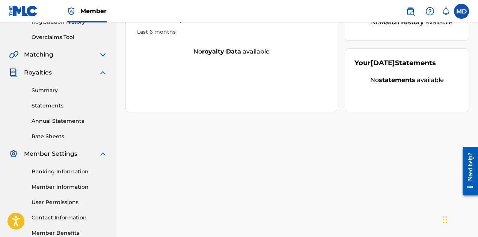
click at [46, 92] on link "Summary" at bounding box center [70, 91] width 76 height 8
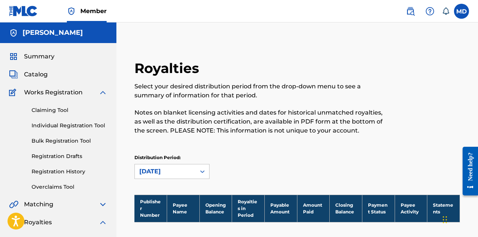
click at [36, 57] on span "Summary" at bounding box center [39, 56] width 30 height 9
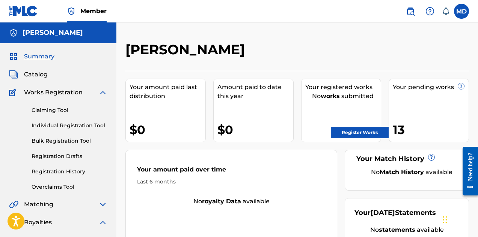
click at [97, 12] on span "Member" at bounding box center [93, 11] width 26 height 9
click at [463, 10] on label at bounding box center [461, 11] width 15 height 15
click at [461, 11] on input "MD Mitchell Diggs divine@wumusicgroup.com Notification Preferences Profile Log …" at bounding box center [461, 11] width 0 height 0
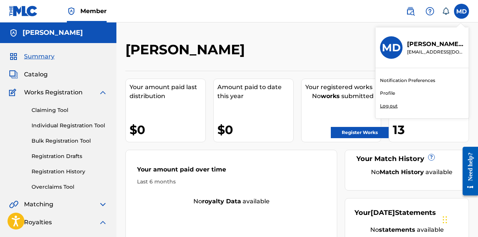
click at [395, 93] on div "Notification Preferences Profile Log out" at bounding box center [421, 93] width 93 height 50
click at [461, 11] on input "MD Mitchell Diggs divine@wumusicgroup.com Notification Preferences Profile Log …" at bounding box center [461, 11] width 0 height 0
click at [389, 94] on link "Profile" at bounding box center [387, 93] width 15 height 7
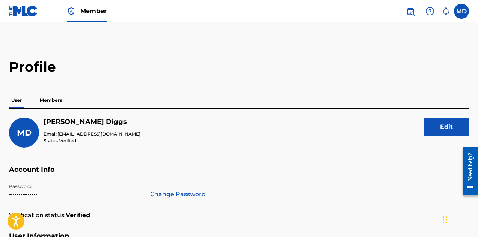
click at [54, 99] on p "Members" at bounding box center [51, 101] width 27 height 16
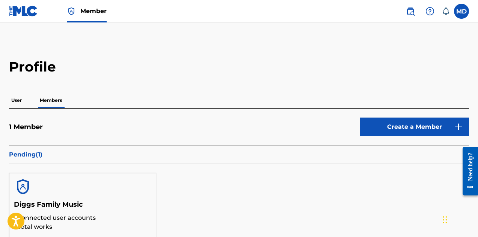
click at [17, 101] on p "User" at bounding box center [16, 101] width 15 height 16
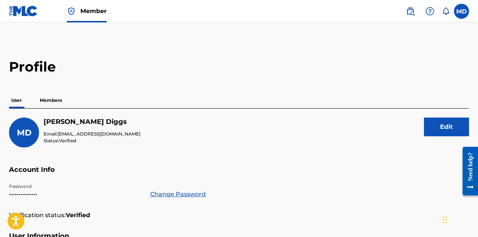
click at [94, 12] on span "Member" at bounding box center [93, 11] width 26 height 9
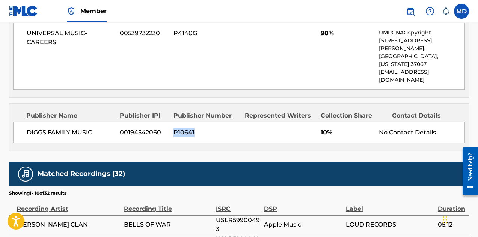
scroll to position [413, 0]
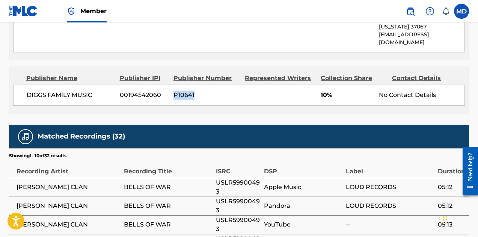
click at [222, 91] on span "P10641" at bounding box center [206, 95] width 66 height 9
click at [211, 102] on div "Work Detail Member Work Identifier -- MLC Song Code B47364 ISWC -- Duration --:…" at bounding box center [239, 57] width 460 height 672
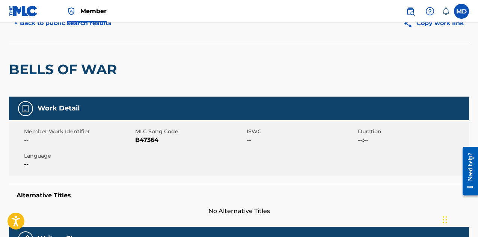
scroll to position [0, 0]
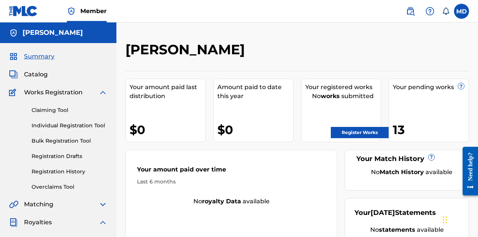
click at [94, 13] on span "Member" at bounding box center [93, 11] width 26 height 9
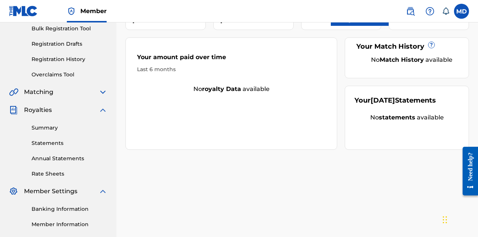
scroll to position [195, 0]
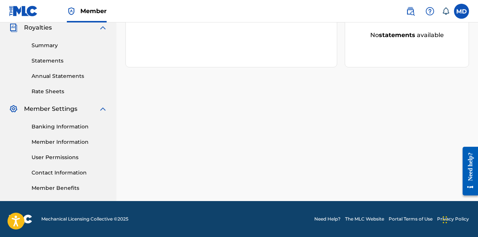
click at [57, 173] on link "Contact Information" at bounding box center [70, 173] width 76 height 8
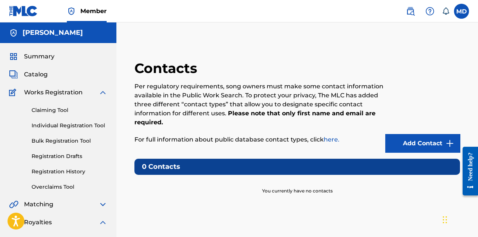
click at [463, 9] on label at bounding box center [461, 11] width 15 height 15
click at [461, 11] on input "MD Mitchell Diggs divine@wumusicgroup.com Notification Preferences Profile Log …" at bounding box center [461, 11] width 0 height 0
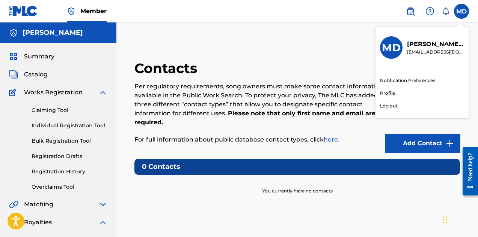
click at [390, 93] on link "Profile" at bounding box center [387, 93] width 15 height 7
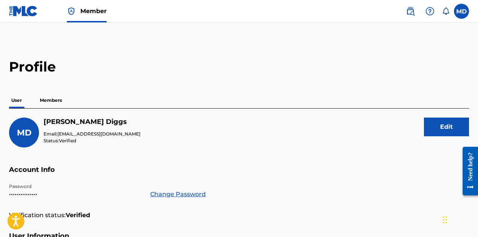
click at [50, 102] on p "Members" at bounding box center [51, 101] width 27 height 16
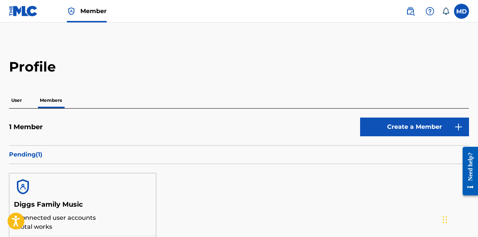
click at [15, 100] on p "User" at bounding box center [16, 101] width 15 height 16
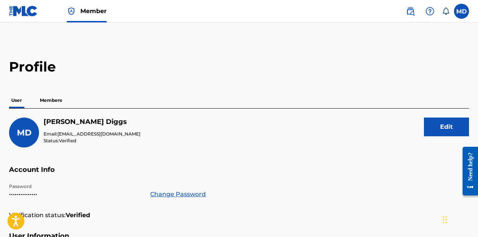
scroll to position [38, 0]
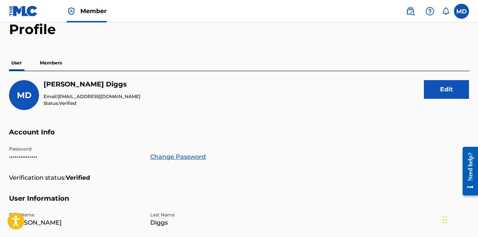
click at [95, 12] on span "Member" at bounding box center [93, 11] width 26 height 9
